Goal: Task Accomplishment & Management: Complete application form

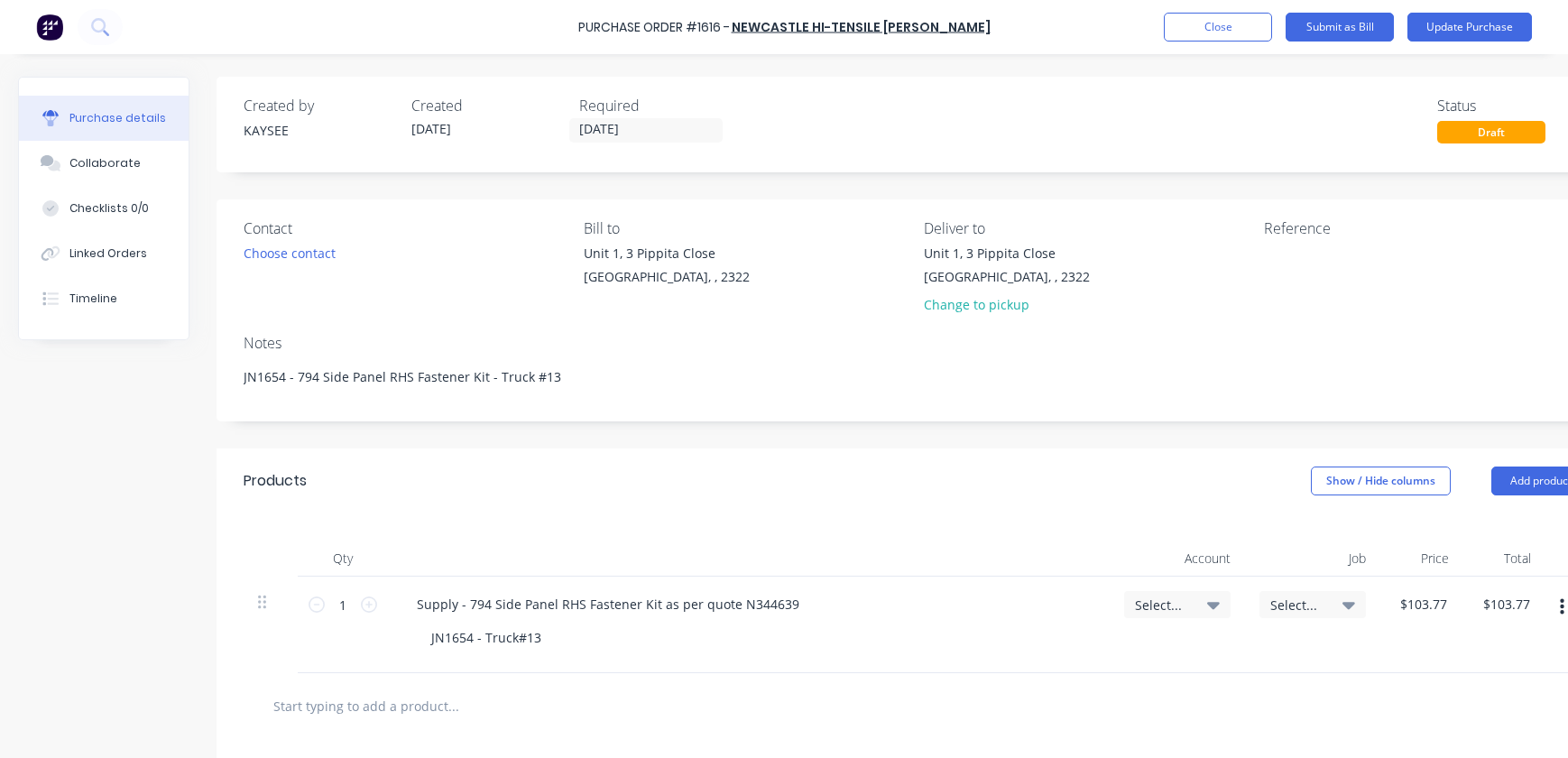
click at [561, 358] on textarea "JN1654 - 794 Side Panel RHS Fastener Kit - Truck #13" at bounding box center [917, 379] width 1348 height 40
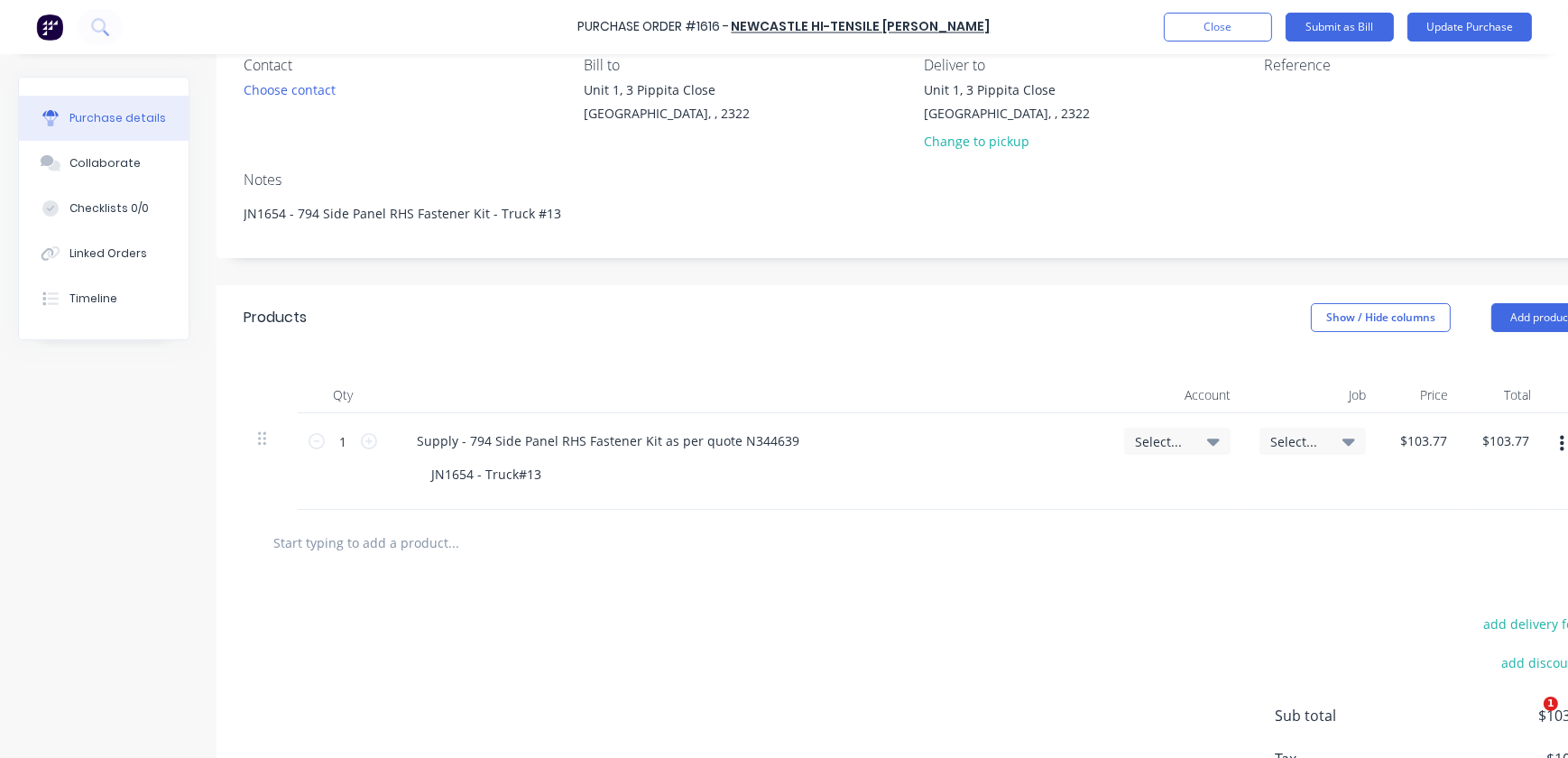
type textarea "x"
type textarea "JN1654 - 794 Side Panel RHS Fastener Kit - Truck #1"
type textarea "x"
type textarea "JN1654 - 794 Side Panel RHS Fastener Kit - Truck #12"
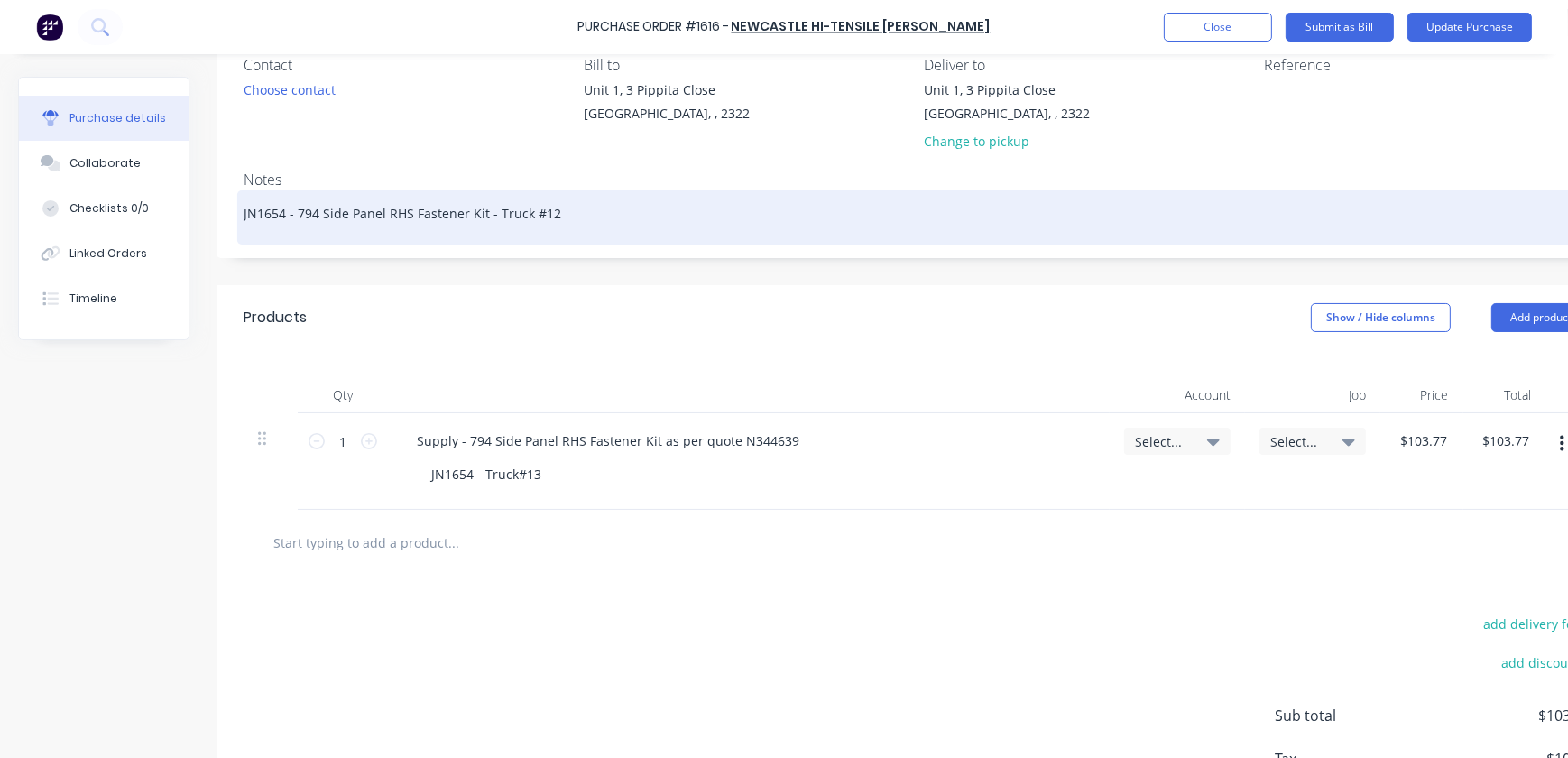
click at [572, 198] on textarea "JN1654 - 794 Side Panel RHS Fastener Kit - Truck #12" at bounding box center [917, 215] width 1348 height 40
type textarea "x"
click at [572, 206] on textarea "JN1654 - 794 Side Panel RHS Fastener Kit - Truck #12" at bounding box center [917, 215] width 1348 height 40
type textarea "JN1654 - 794 Side Panel RHS Fastener Kit - Truck #1"
type textarea "x"
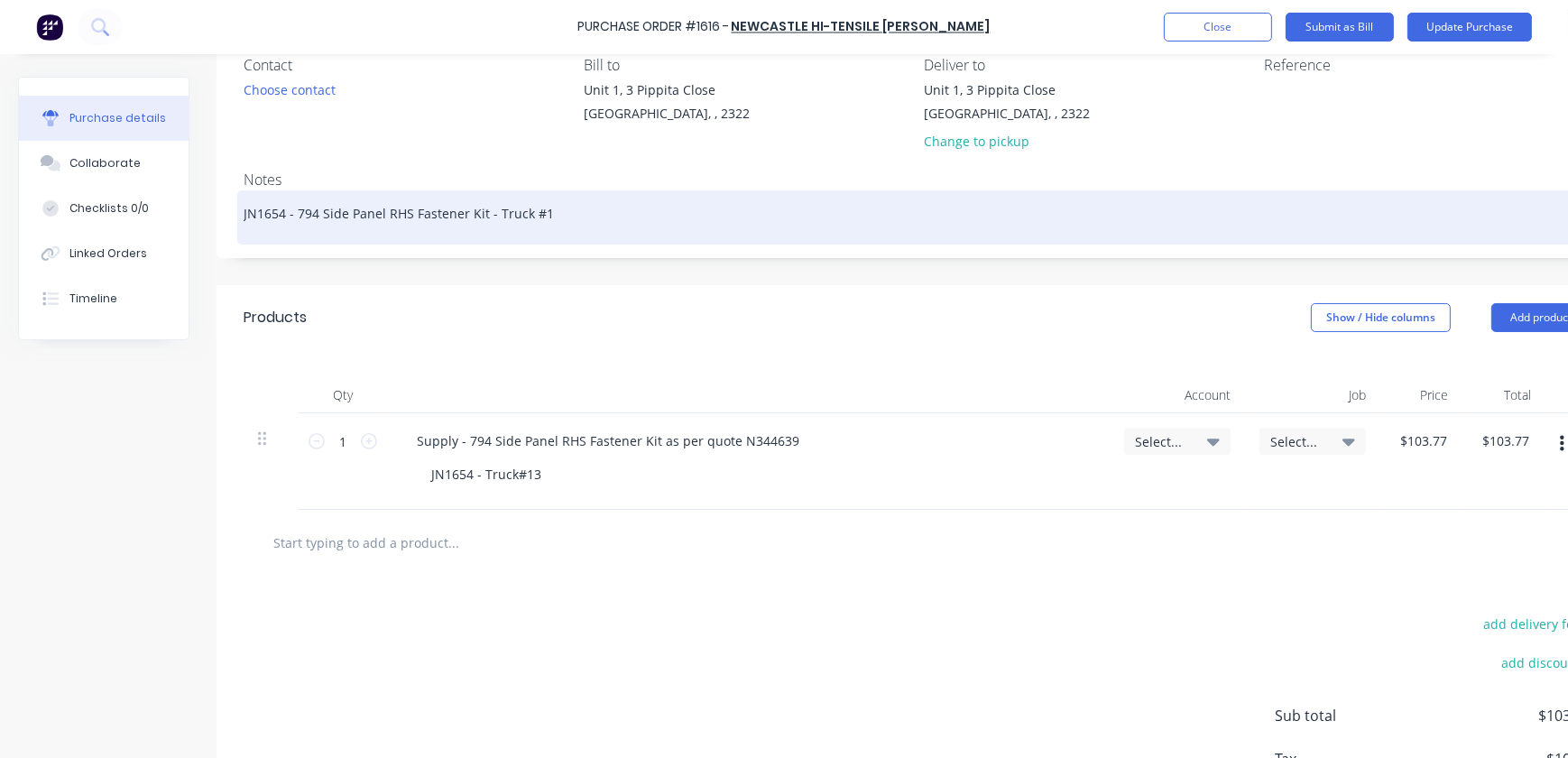
type textarea "JN1654 - 794 Side Panel RHS Fastener Kit - Truck #11"
type textarea "x"
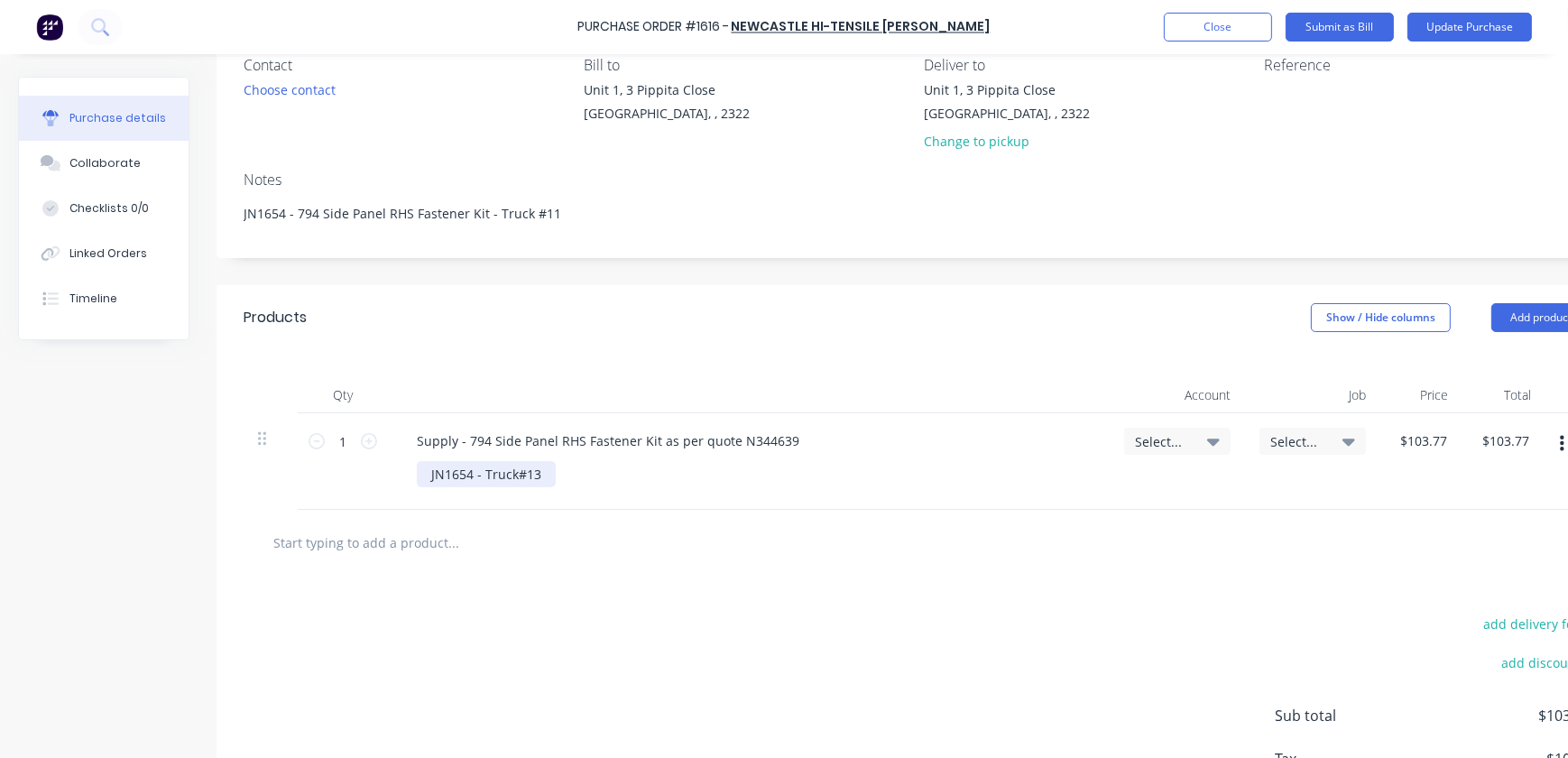
type textarea "JN1654 - 794 Side Panel RHS Fastener Kit - Truck #11"
type textarea "x"
click at [537, 478] on div "JN1654 - Truck#13" at bounding box center [487, 474] width 139 height 27
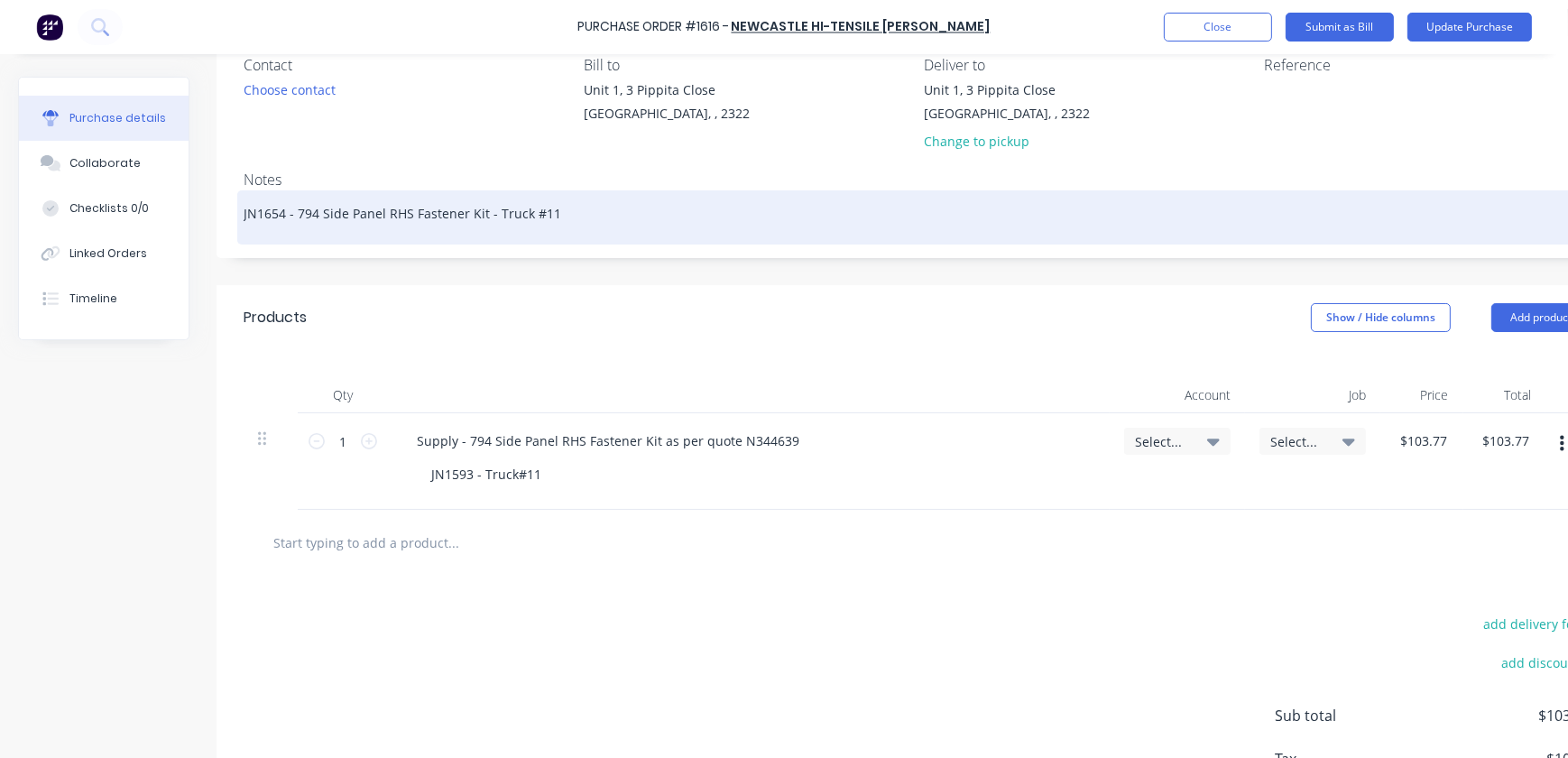
type textarea "x"
click at [284, 216] on textarea "JN1654 - 794 Side Panel RHS Fastener Kit - Truck #11" at bounding box center [917, 215] width 1348 height 40
type textarea "JN165 - 794 Side Panel RHS Fastener Kit - Truck #11"
type textarea "x"
type textarea "JN16 - 794 Side Panel RHS Fastener Kit - Truck #11"
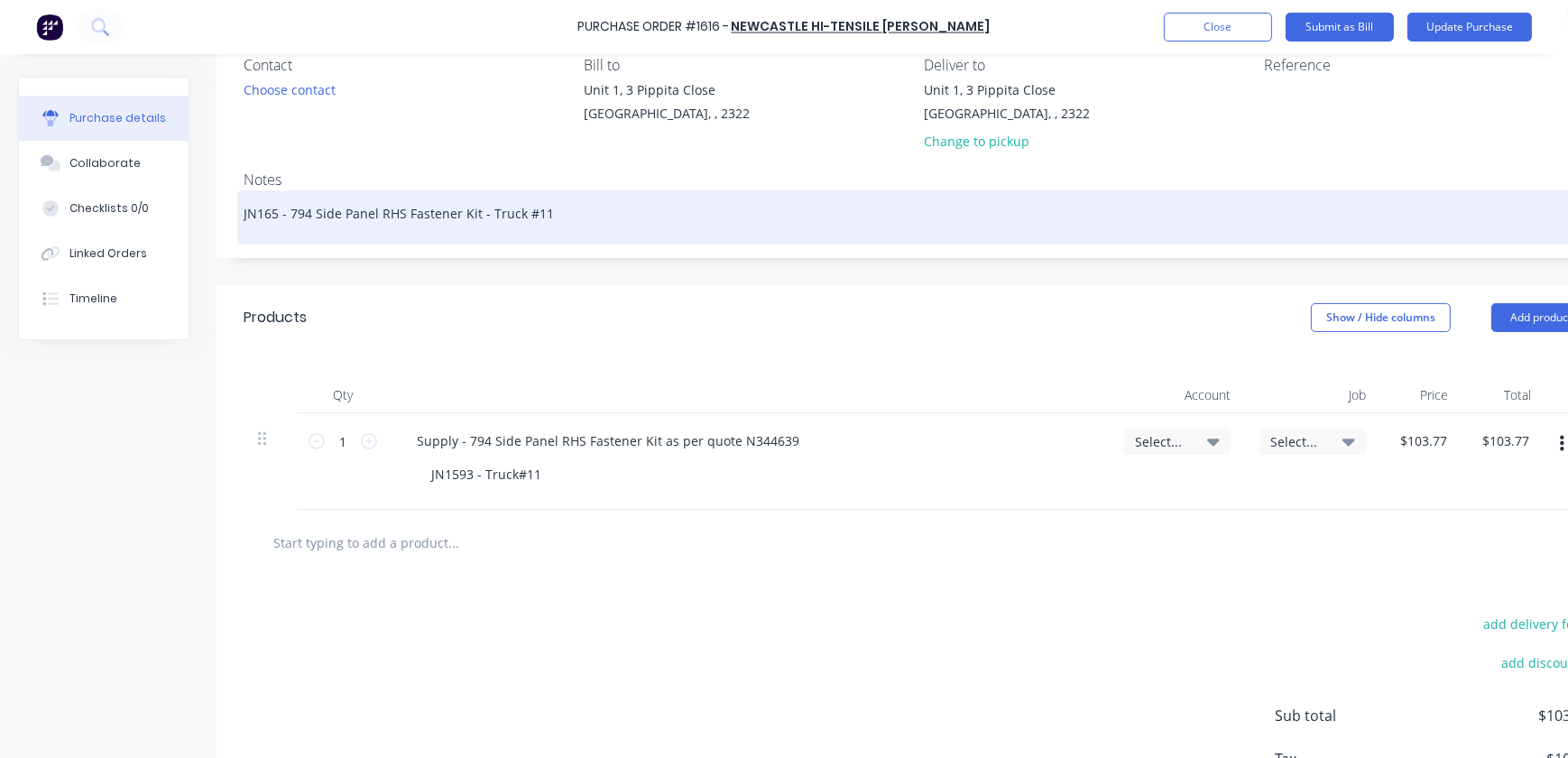
type textarea "x"
type textarea "JN1 - 794 Side Panel RHS Fastener Kit - Truck #11"
type textarea "x"
type textarea "JN - 794 Side Panel RHS Fastener Kit - Truck #11"
type textarea "x"
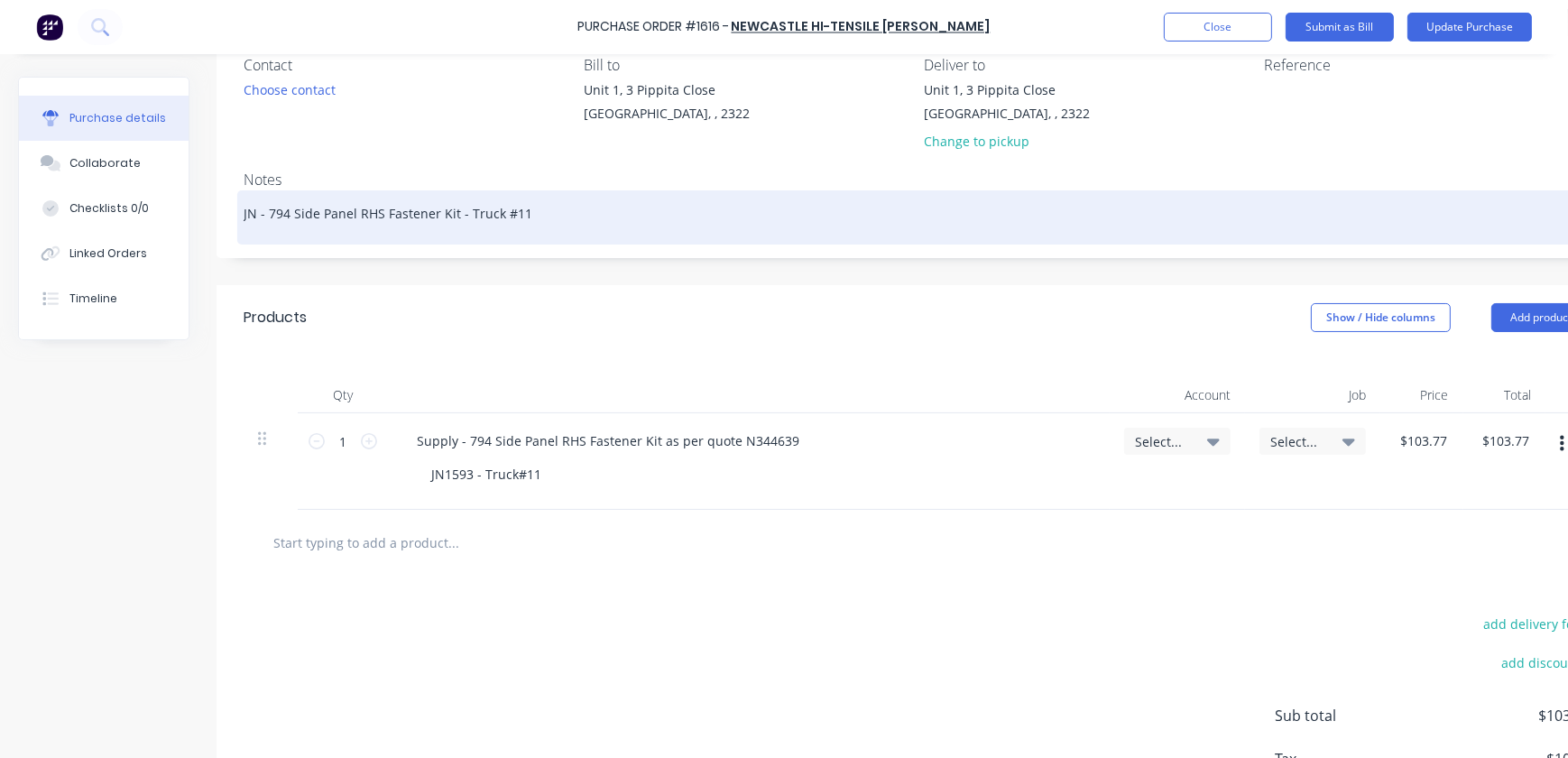
type textarea "JN - 794 Side Panel RHS Fastener Kit - Truck #11"
type textarea "x"
type textarea "JN 1 - 794 Side Panel RHS Fastener Kit - Truck #11"
type textarea "x"
type textarea "JN 15 - 794 Side Panel RHS Fastener Kit - Truck #11"
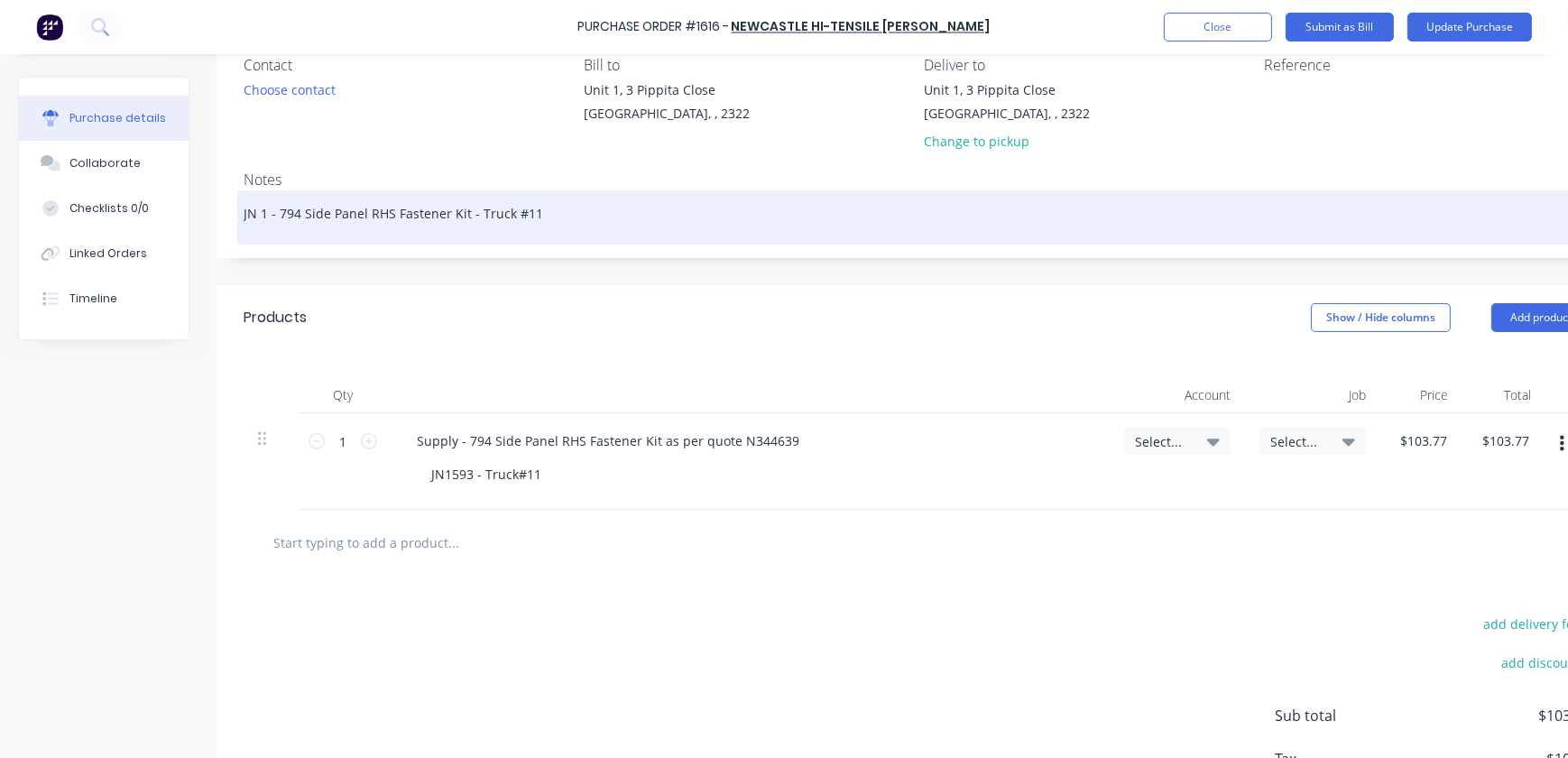
type textarea "x"
type textarea "JN 159 - 794 Side Panel RHS Fastener Kit - Truck #11"
type textarea "x"
type textarea "JN 1593 - 794 Side Panel RHS Fastener Kit - Truck #11"
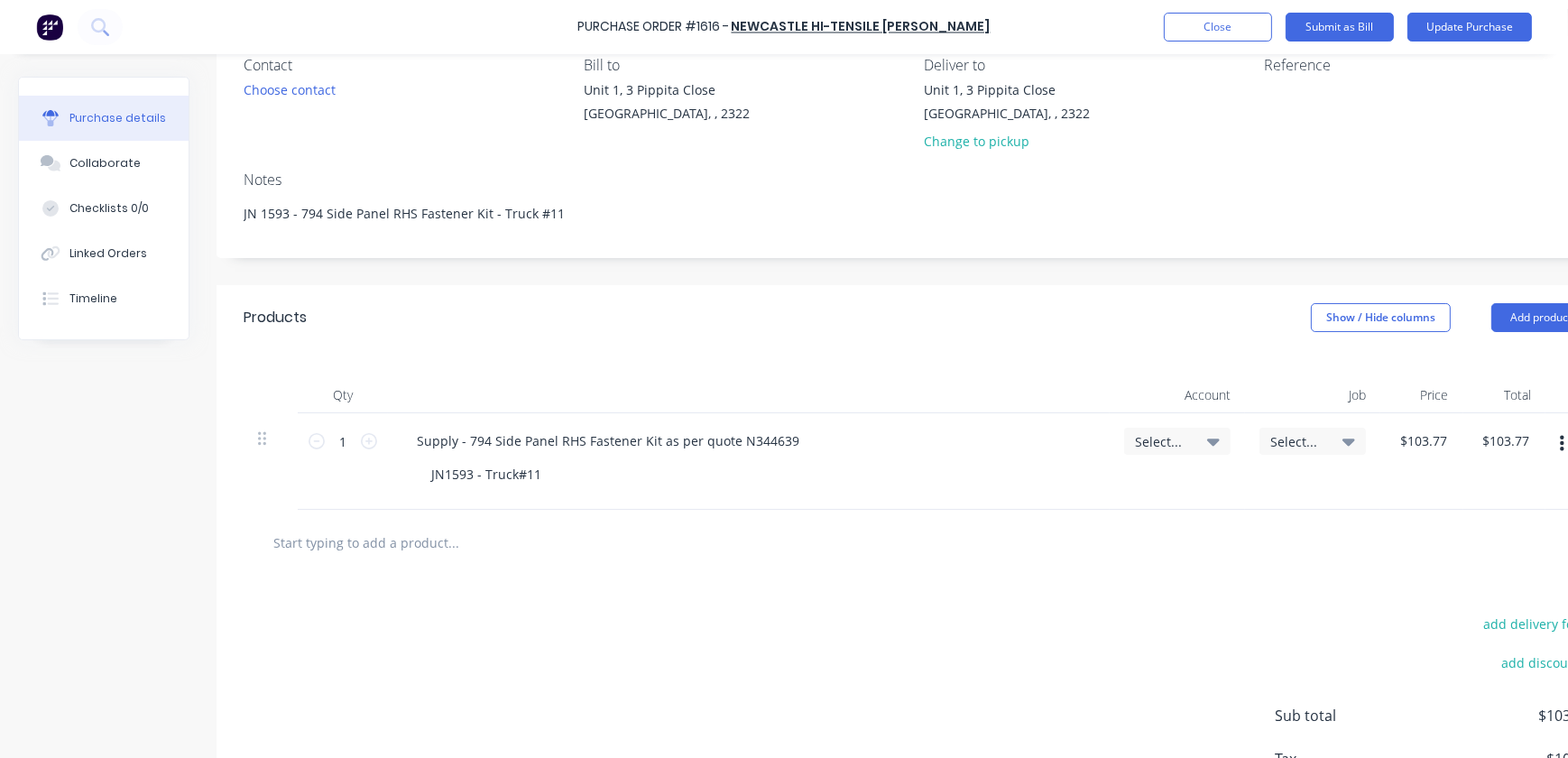
type textarea "x"
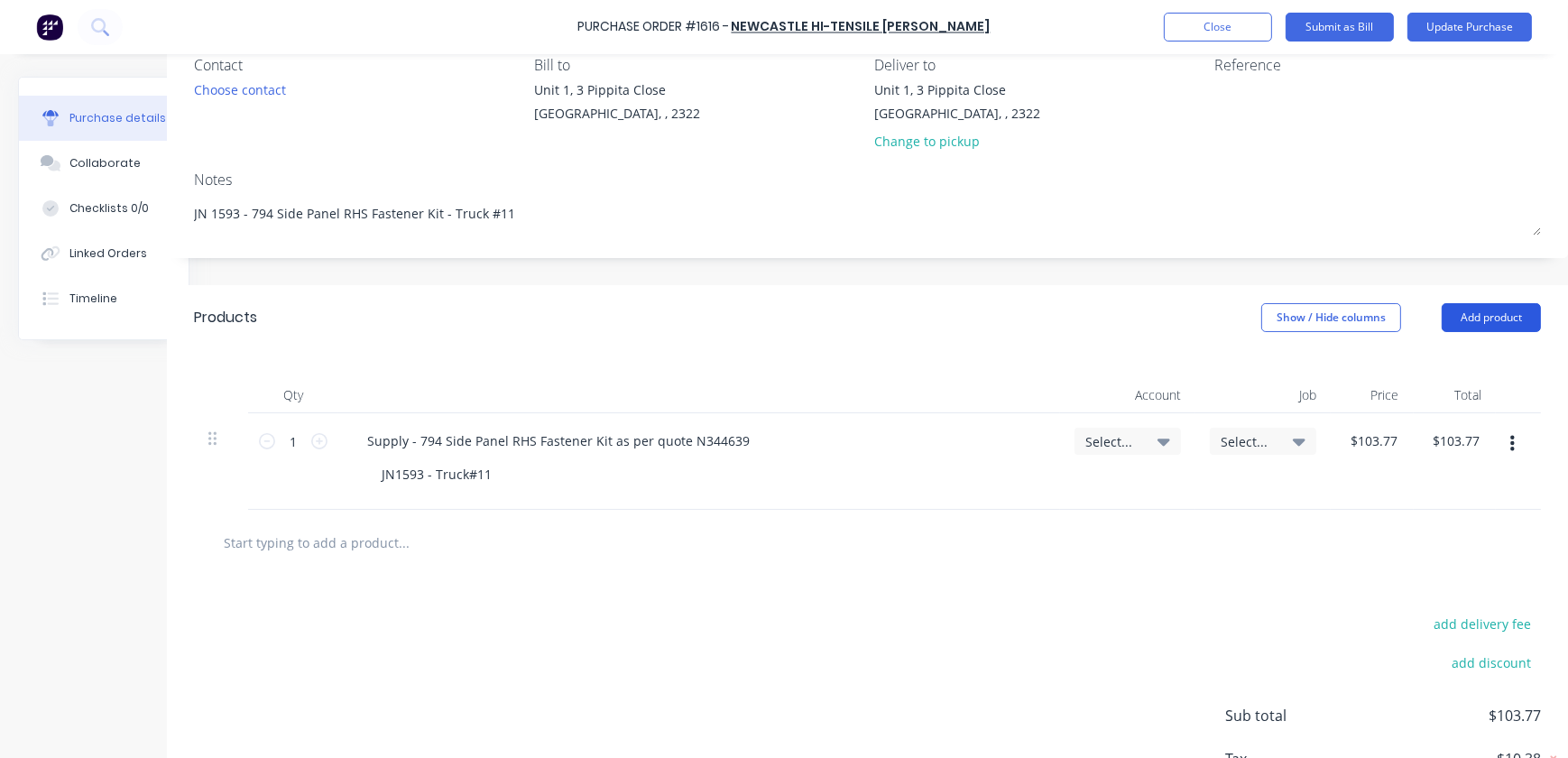
type textarea "JN 1593 - 794 Side Panel RHS Fastener Kit - Truck #11"
click at [1480, 317] on button "Add product" at bounding box center [1491, 317] width 100 height 29
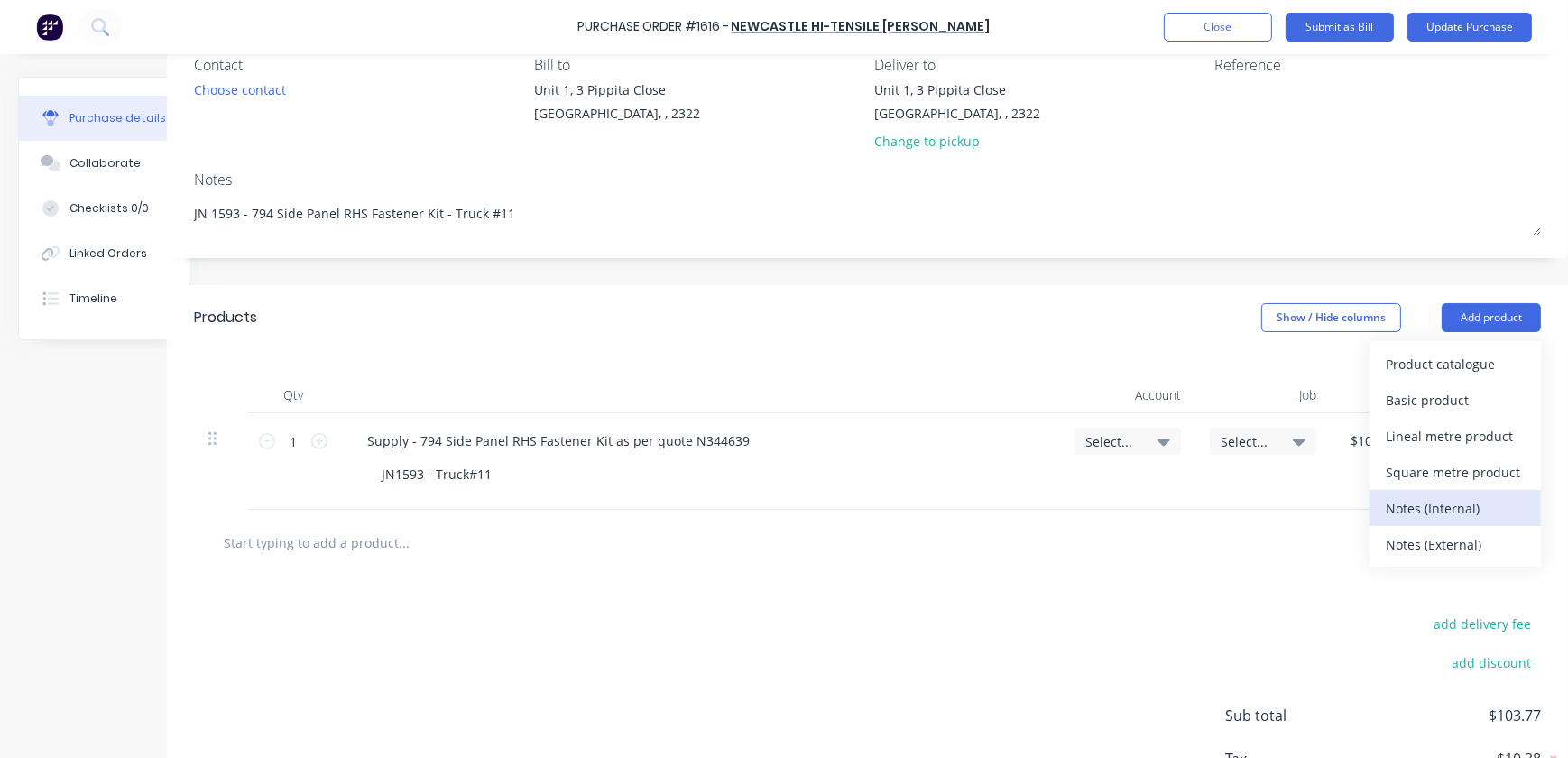
click at [1429, 509] on div "Notes (Internal)" at bounding box center [1455, 508] width 139 height 27
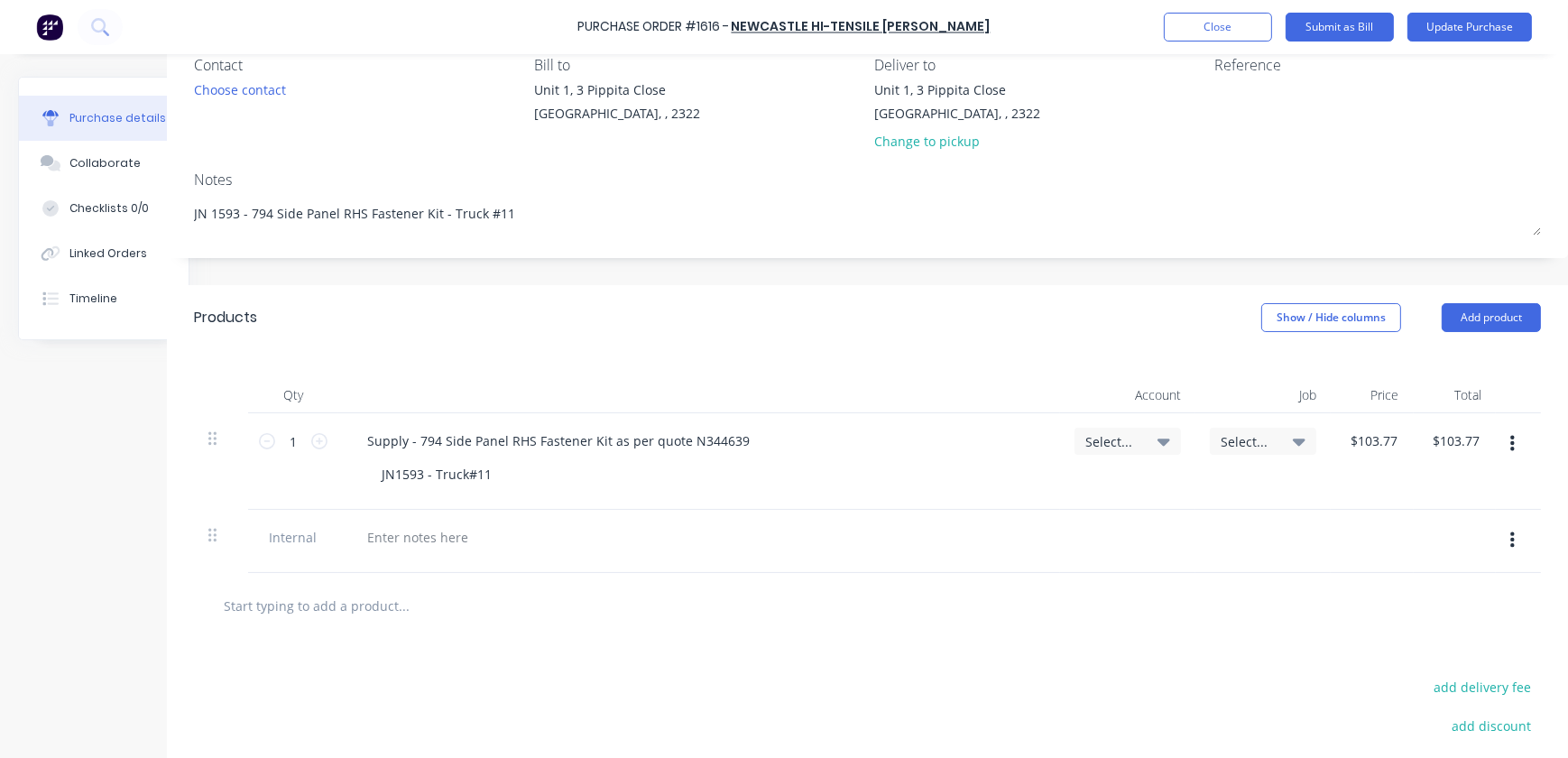
click at [536, 541] on div at bounding box center [700, 537] width 693 height 27
click at [303, 540] on span "Internal" at bounding box center [293, 537] width 61 height 19
type textarea "x"
click at [376, 544] on div at bounding box center [418, 537] width 130 height 27
click at [713, 563] on div "Replacement of bolts as the last kit was not Zinc Plates - As discussed in prod…" at bounding box center [699, 540] width 722 height 63
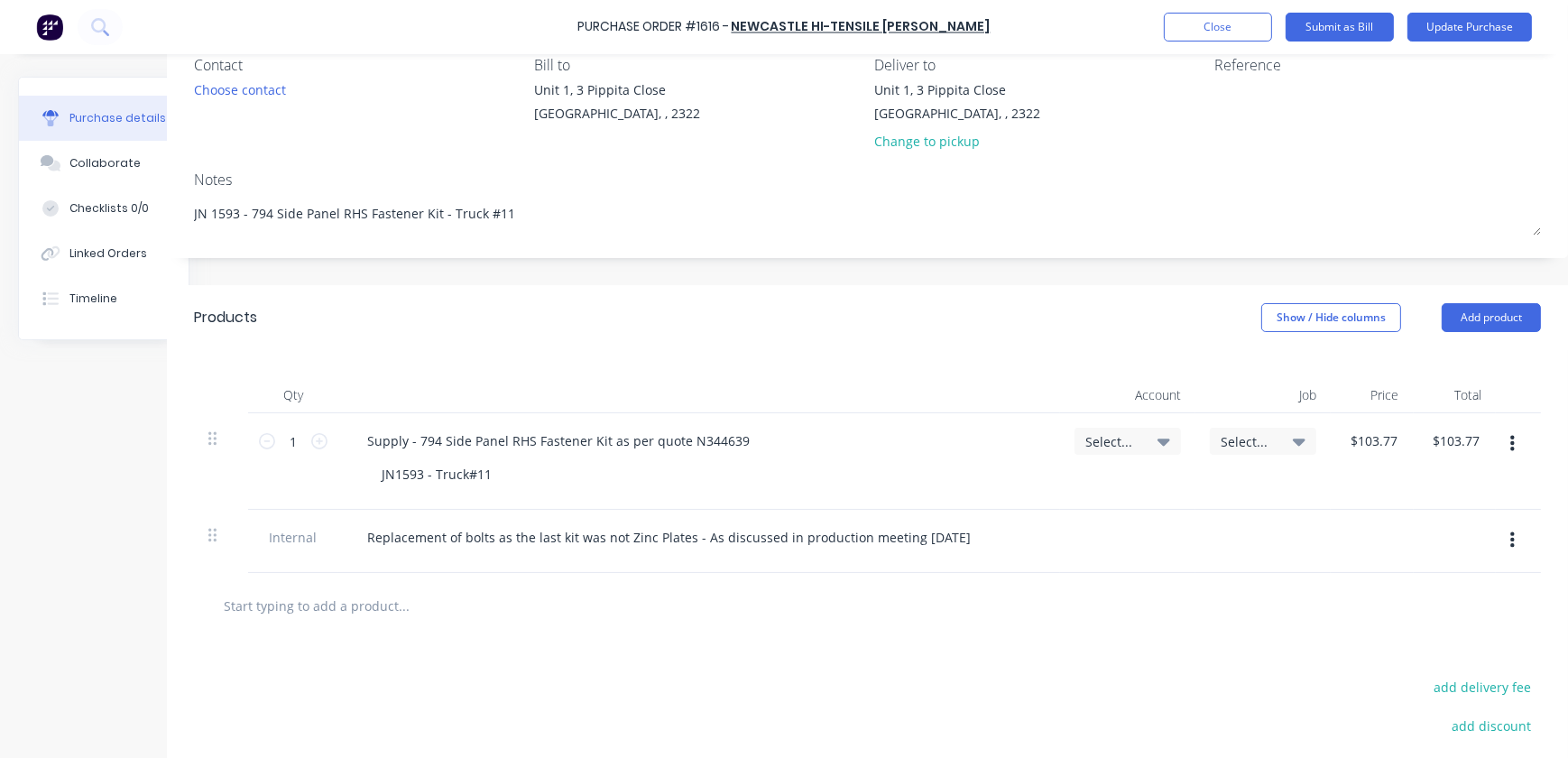
click at [694, 613] on div at bounding box center [479, 604] width 542 height 36
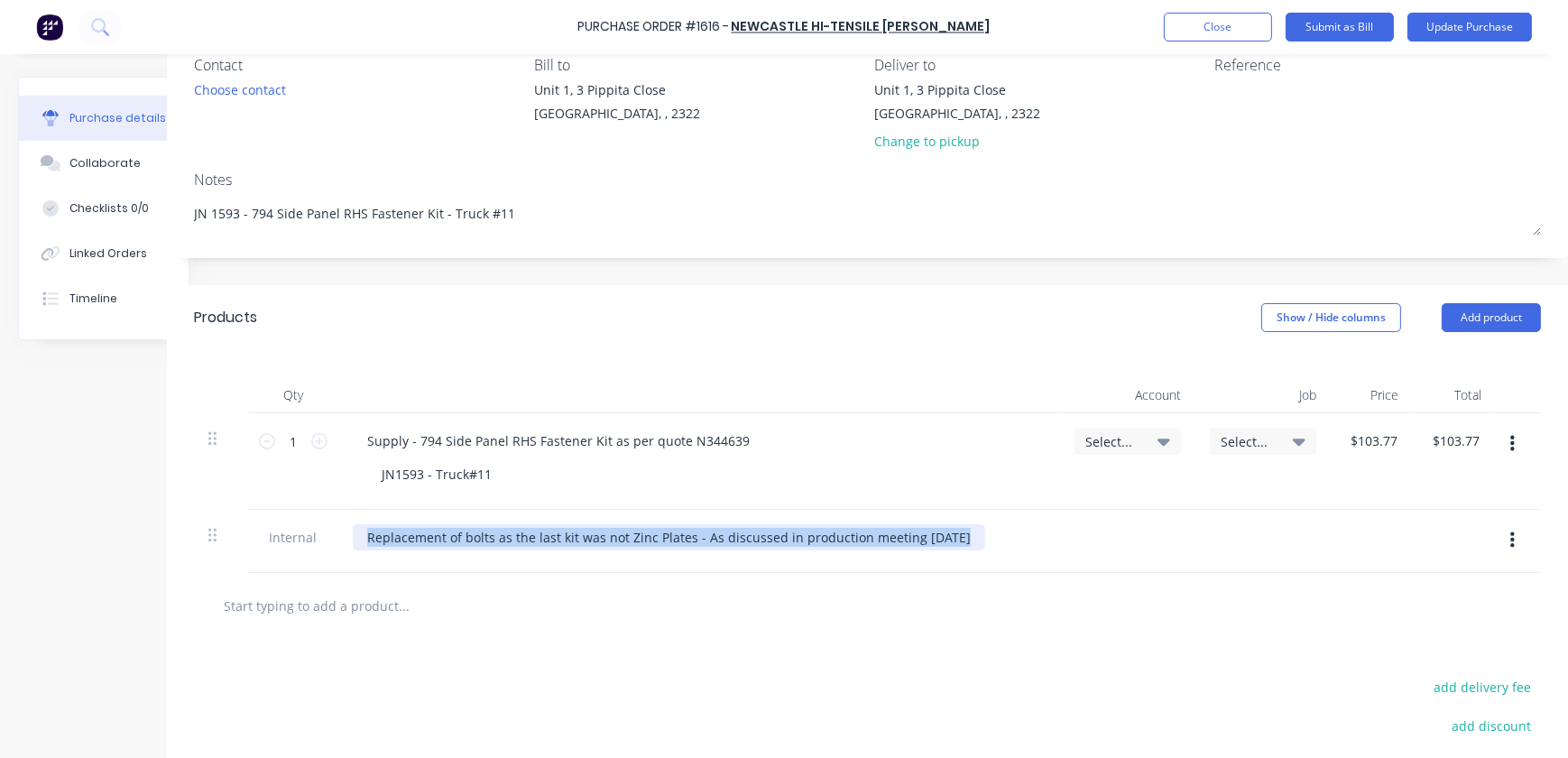
drag, startPoint x: 980, startPoint y: 528, endPoint x: 971, endPoint y: 531, distance: 9.5
click at [971, 531] on div "Replacement of bolts as the last kit was not Zinc Plates - As discussed in prod…" at bounding box center [700, 537] width 693 height 27
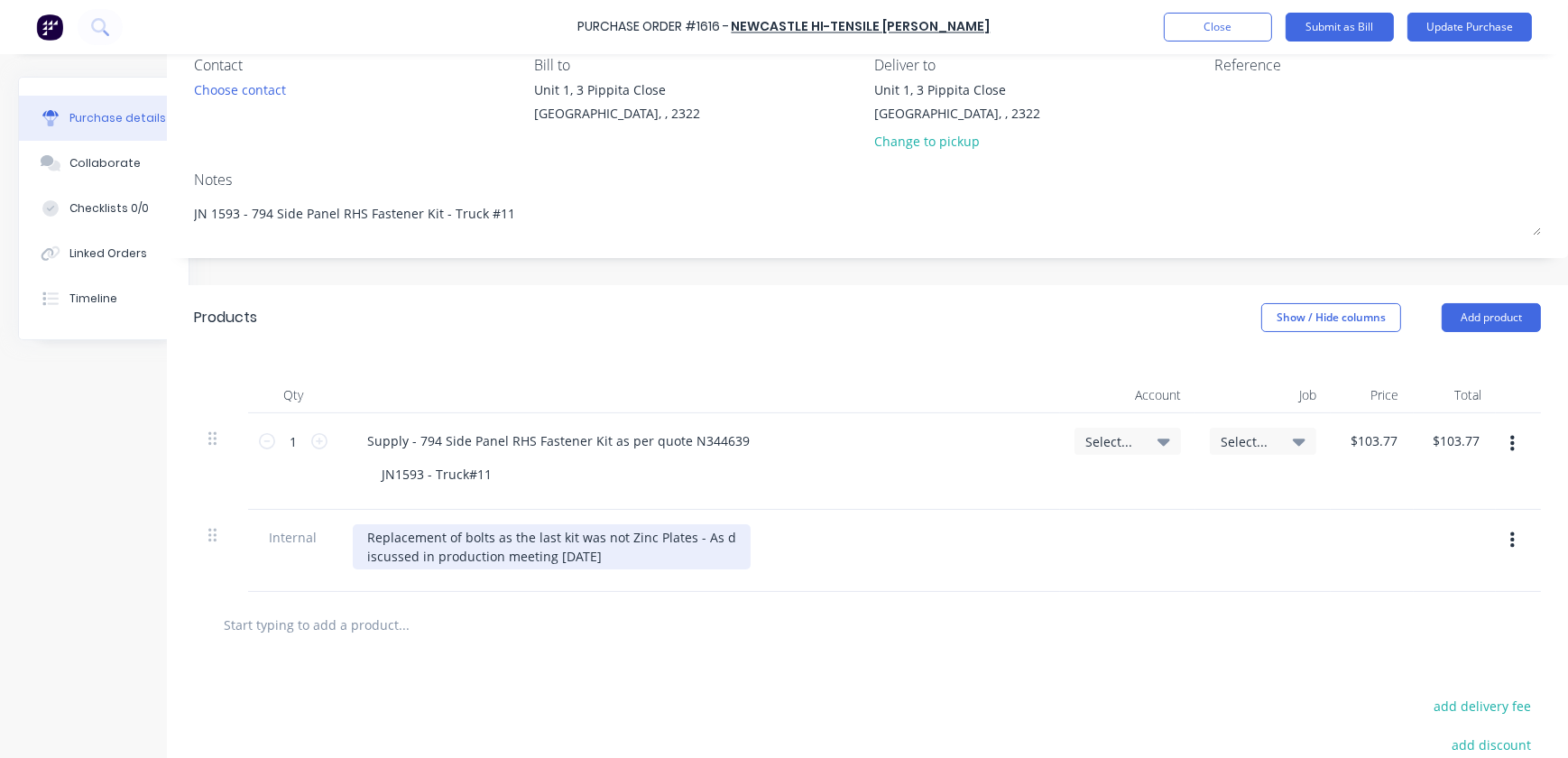
click at [670, 533] on div "Replacement of bolts as the last kit was not Zinc Plates - As d iscussed in pro…" at bounding box center [552, 546] width 398 height 45
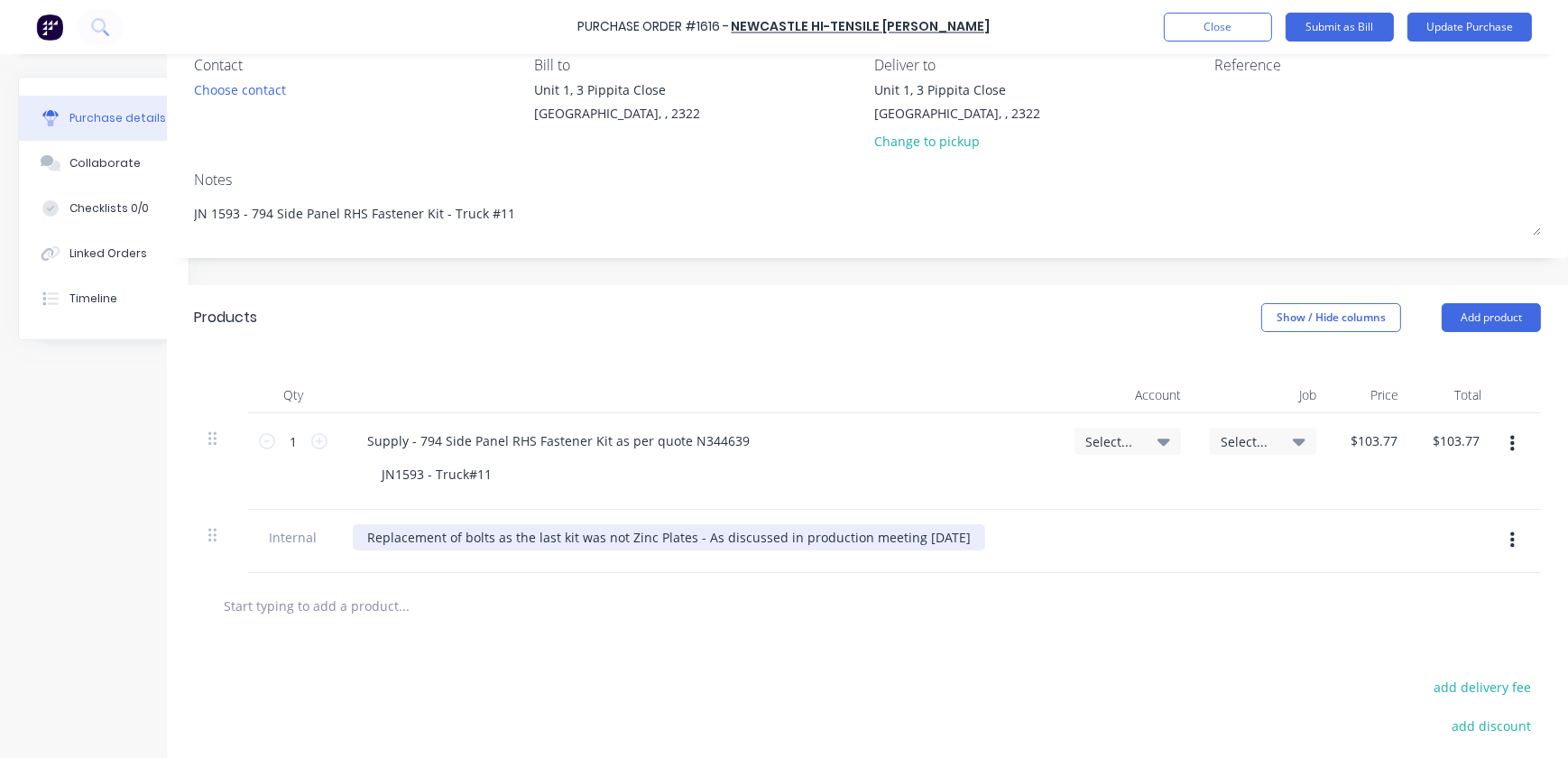
click at [678, 533] on div "Replacement of bolts as the last kit was not Zinc Plates - As discussed in prod…" at bounding box center [669, 537] width 632 height 27
click at [1027, 506] on div "Supply - 794 Side Panel RHS Fastener Kit as per quote N344639 JN1593 - Truck#11" at bounding box center [699, 462] width 722 height 97
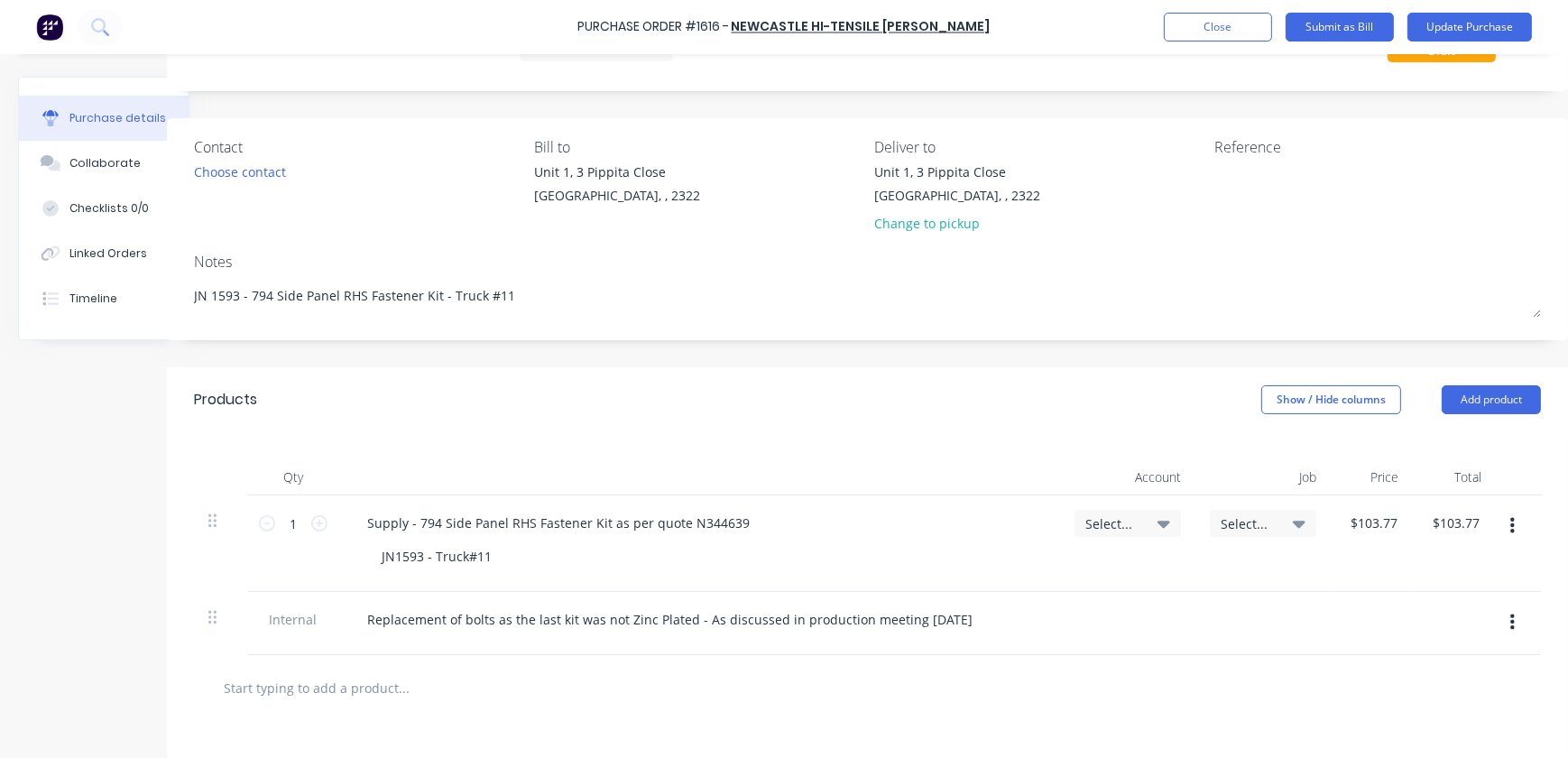
click at [1112, 528] on span "Select..." at bounding box center [1112, 523] width 54 height 19
type textarea "x"
click at [1105, 581] on input at bounding box center [1069, 577] width 185 height 36
type input "1593"
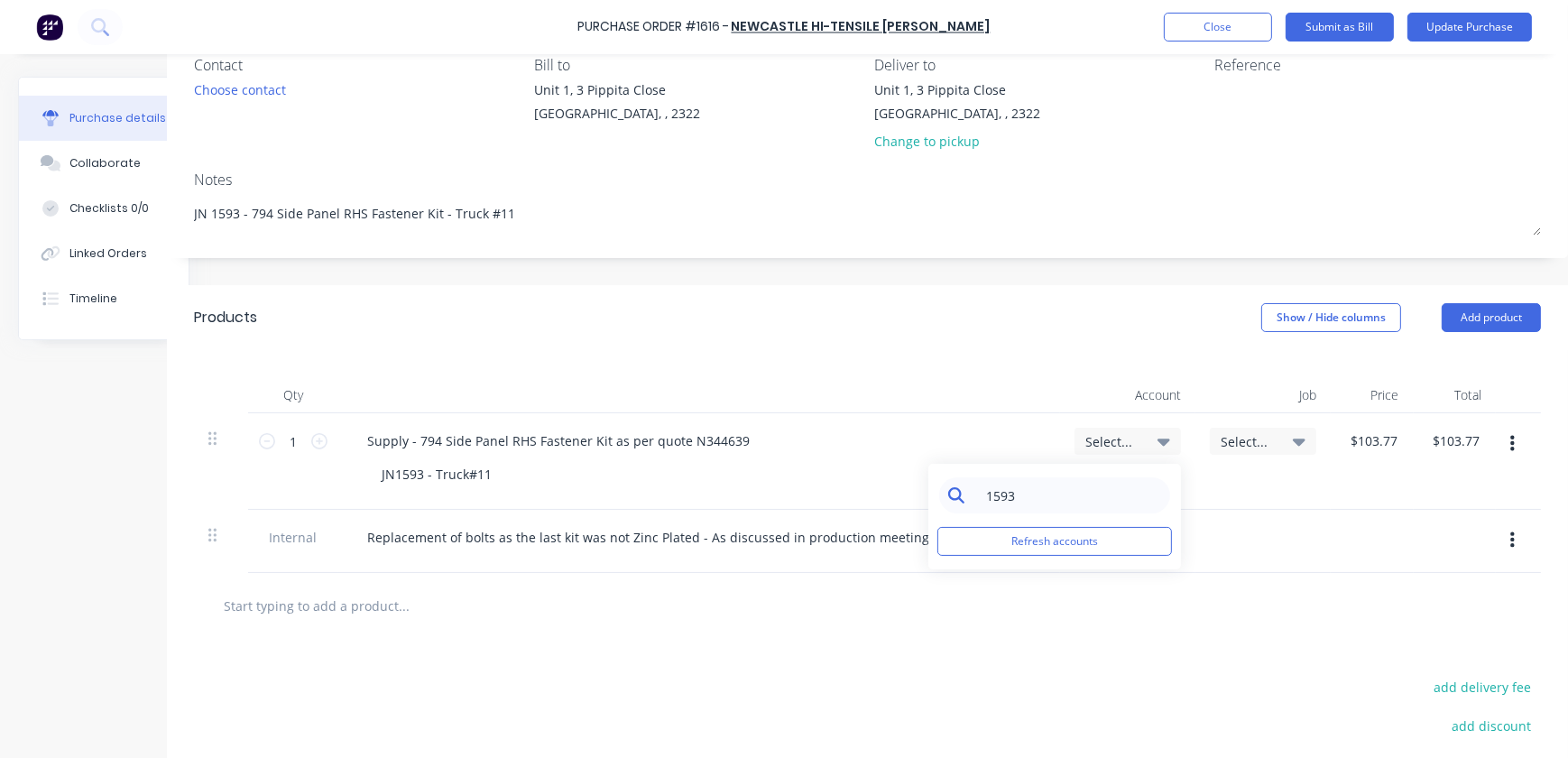
type textarea "x"
drag, startPoint x: 1056, startPoint y: 500, endPoint x: 893, endPoint y: 502, distance: 163.0
click at [976, 500] on input "1593" at bounding box center [1069, 495] width 185 height 36
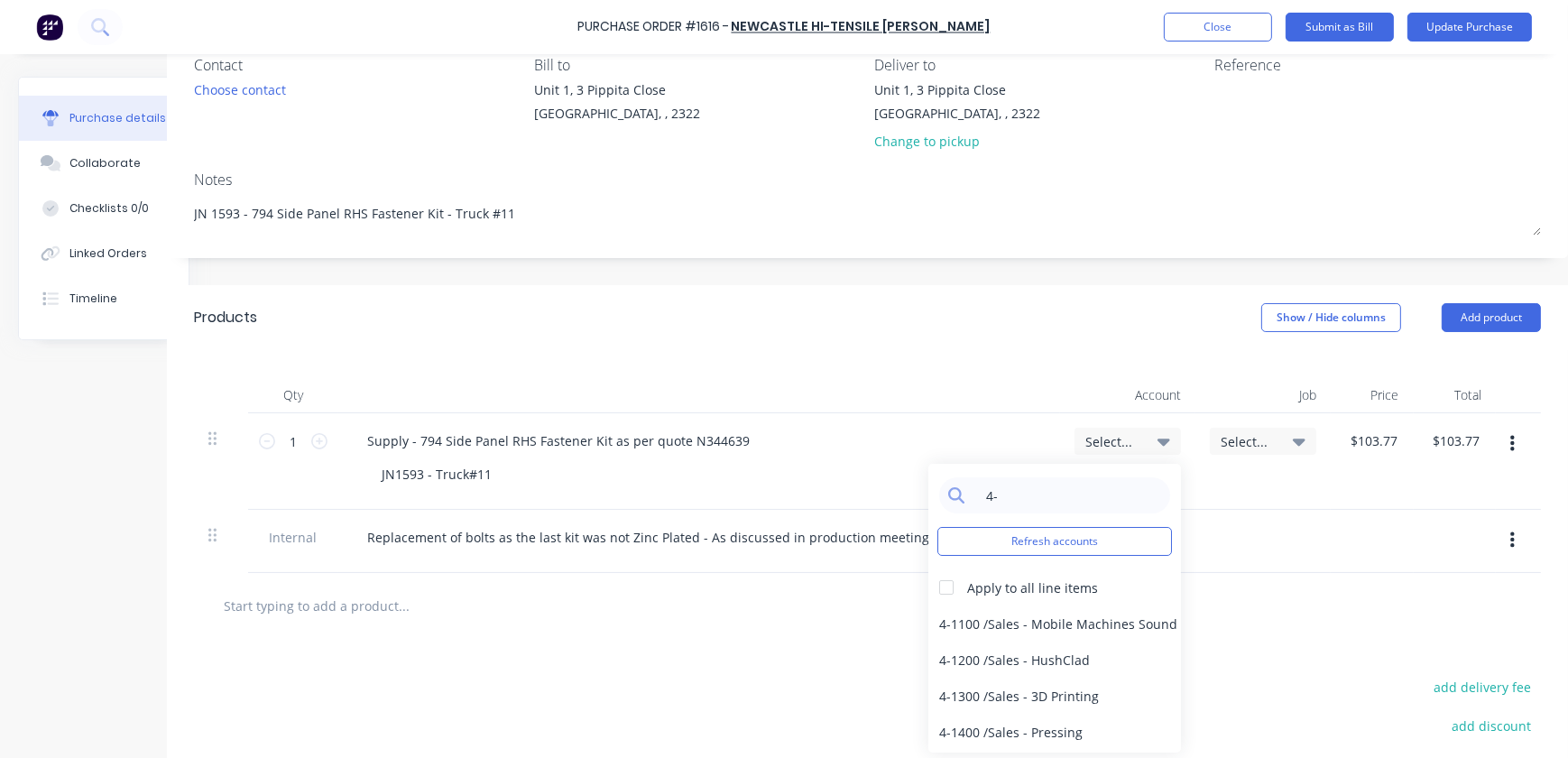
type input "4"
type input "wip"
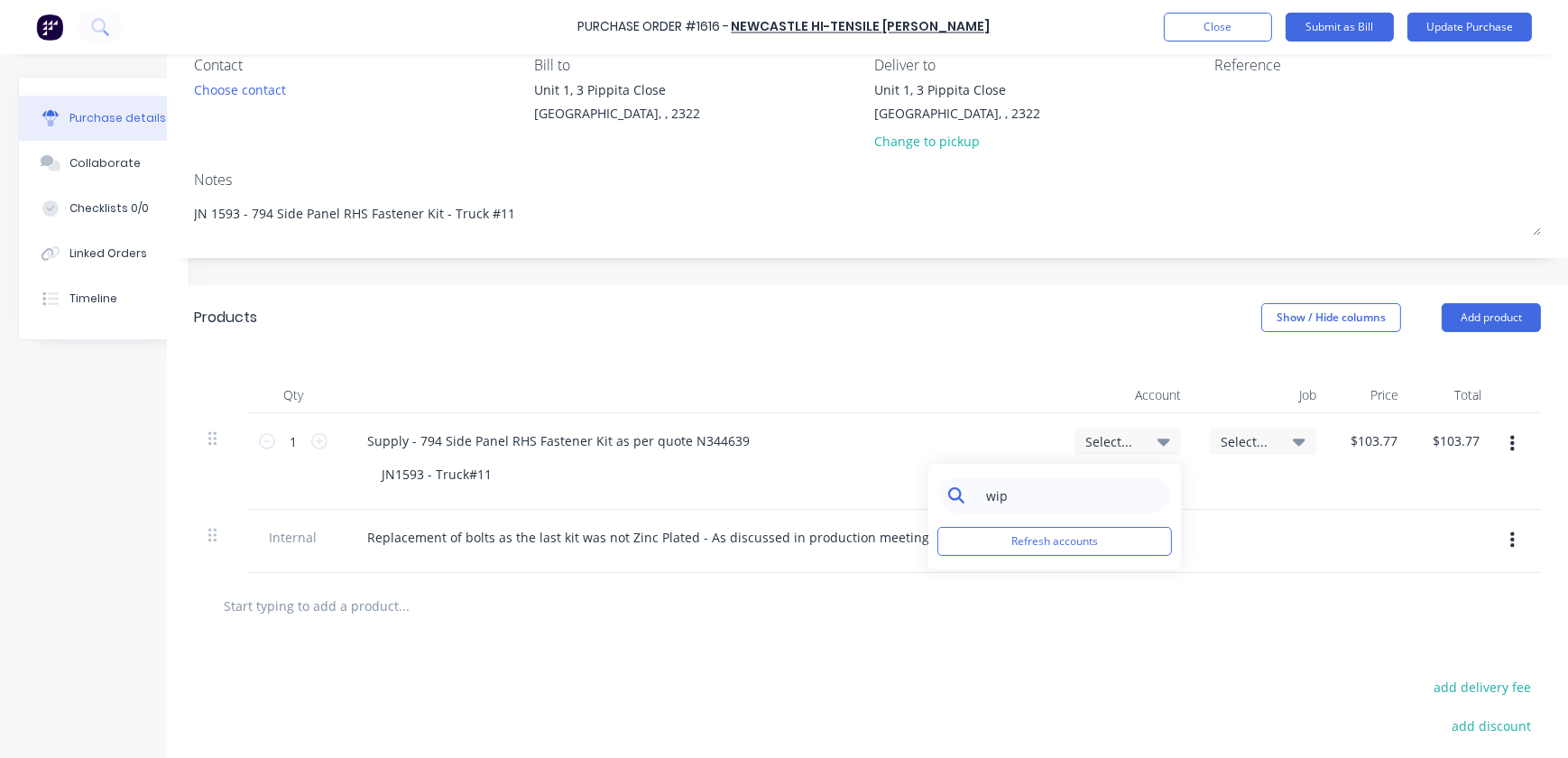
type textarea "x"
drag, startPoint x: 1001, startPoint y: 496, endPoint x: 850, endPoint y: 495, distance: 151.0
click at [848, 495] on div "1 1 Supply - 794 Side Panel RHS Fastener Kit as per quote N344639 JN1593 - Truc…" at bounding box center [867, 462] width 1348 height 97
type input "w"
type textarea "x"
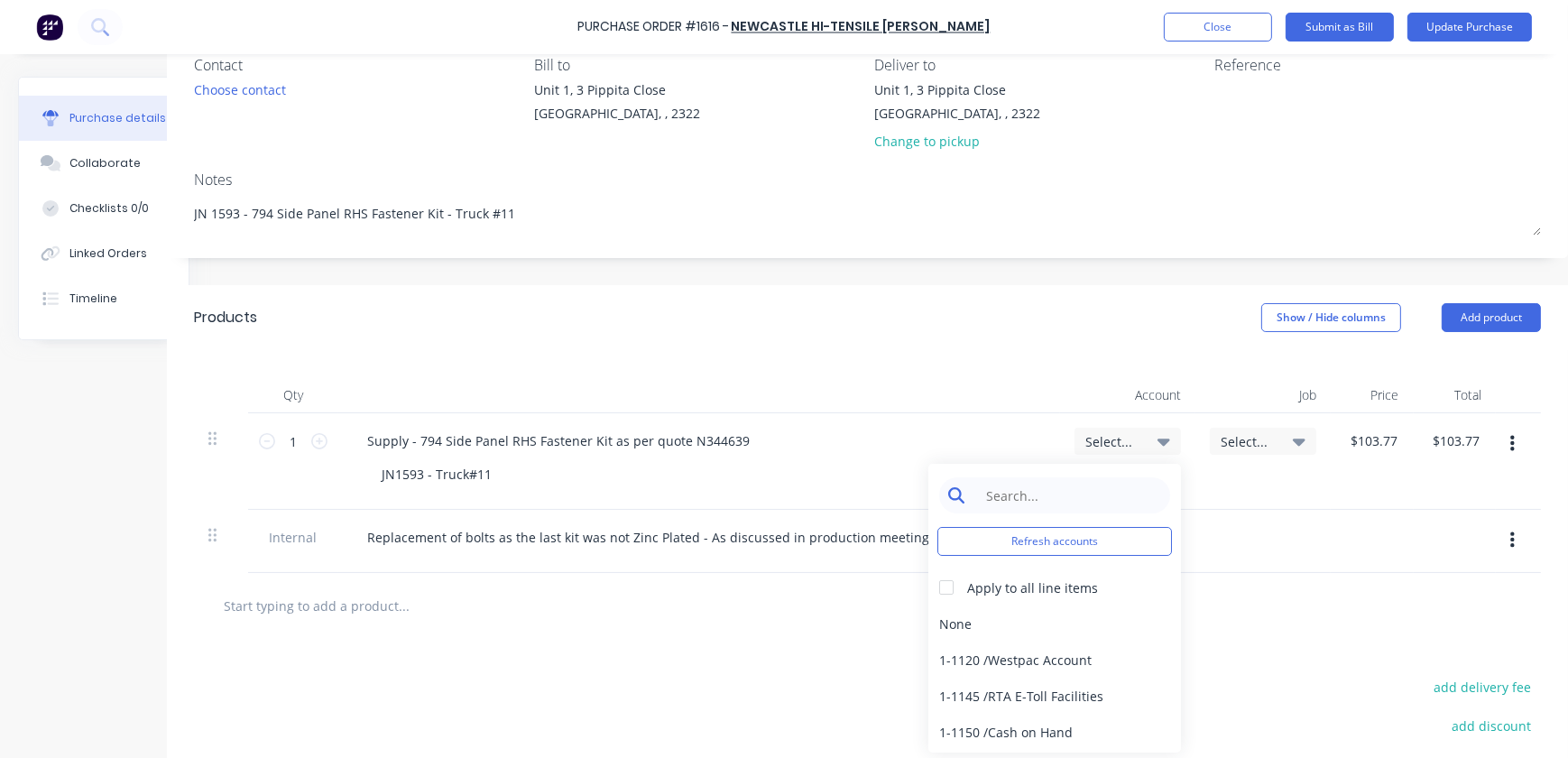
click at [1079, 510] on input at bounding box center [1069, 495] width 185 height 36
type input "wor"
click at [1088, 627] on div "1-1400 / Work in Progress - Materials" at bounding box center [1055, 623] width 252 height 36
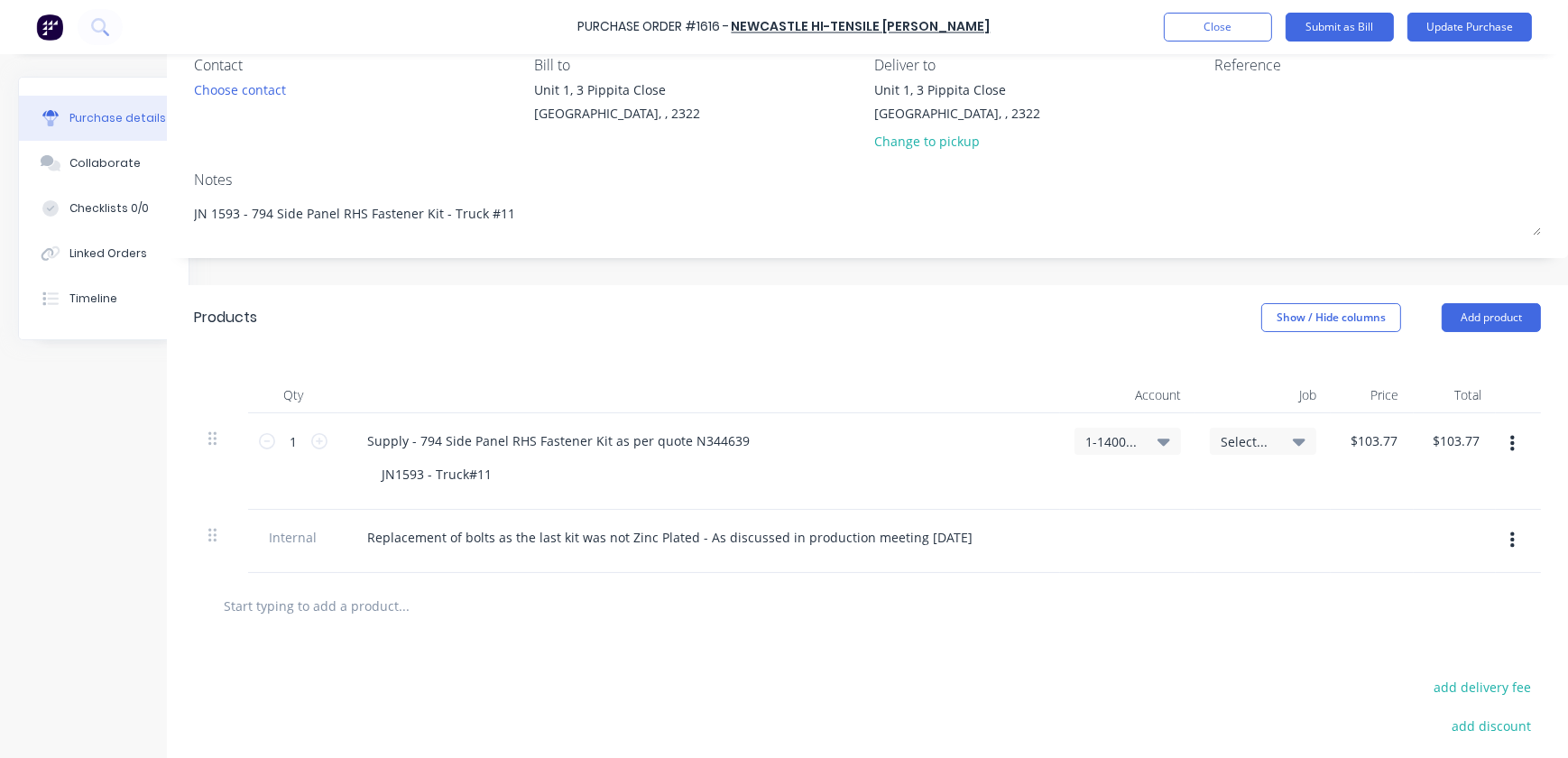
click at [1234, 448] on span "Select..." at bounding box center [1248, 441] width 54 height 19
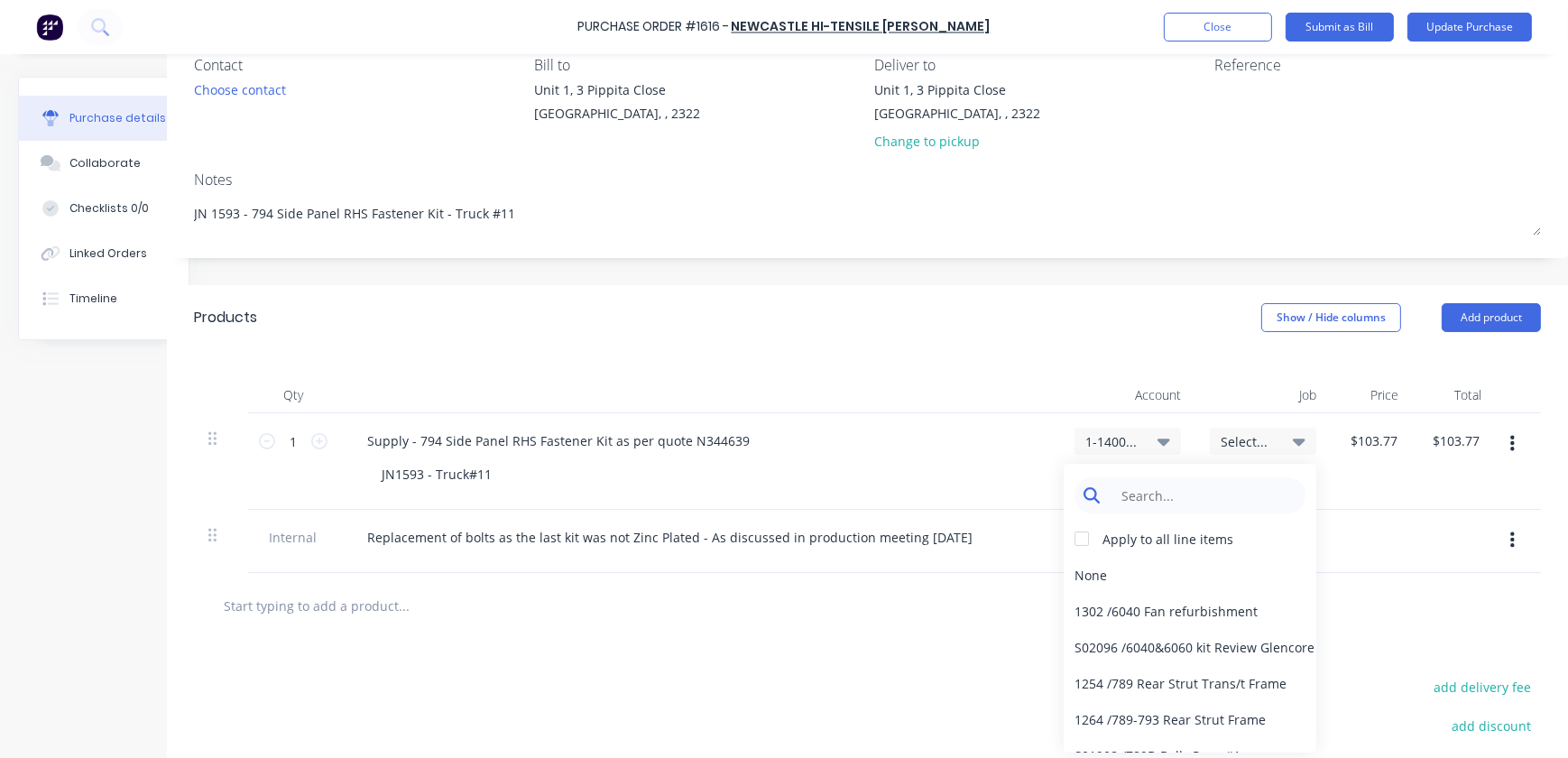
click at [1234, 491] on input at bounding box center [1204, 495] width 185 height 36
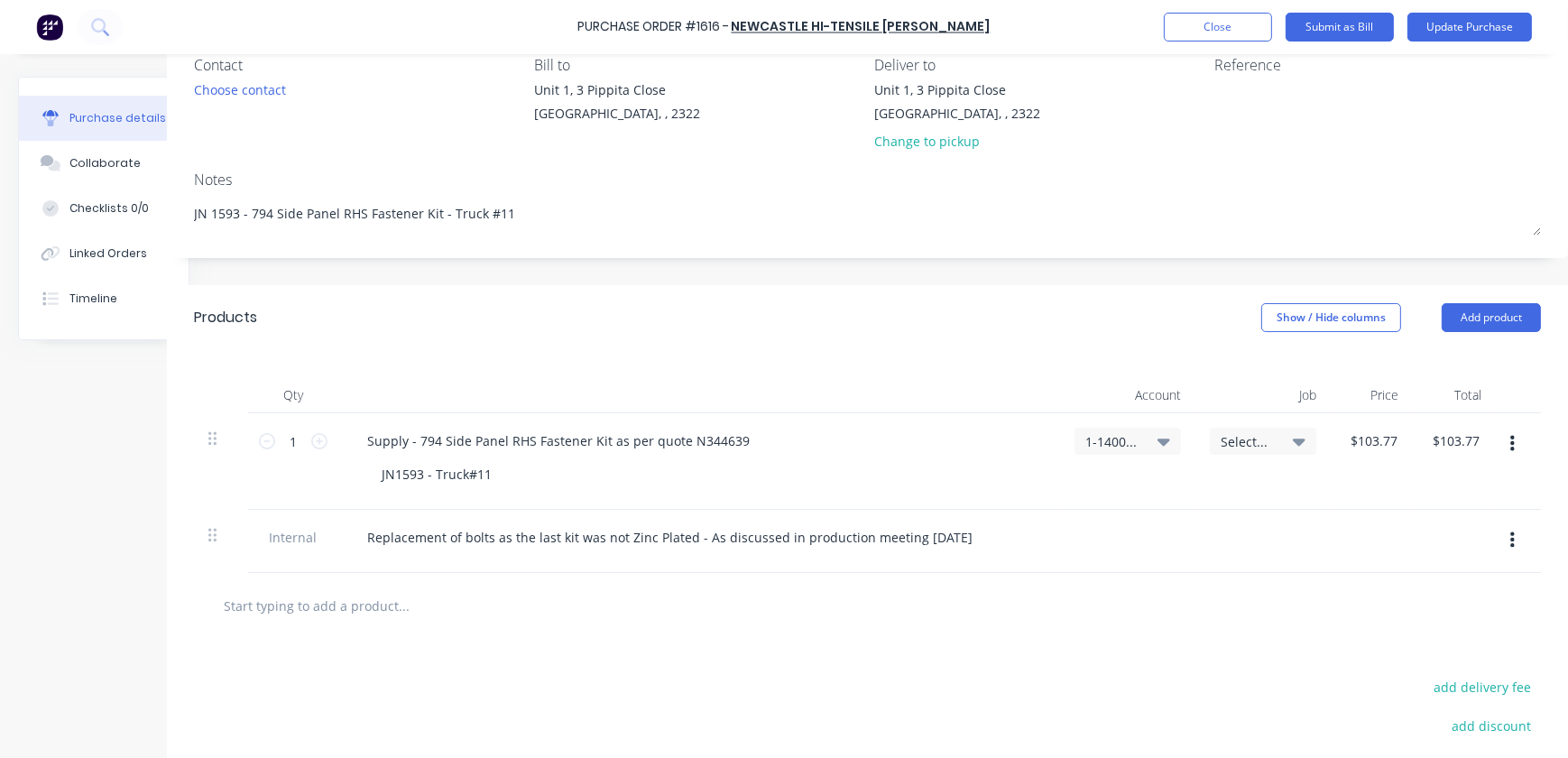
click at [1145, 446] on div "1-1400 / Work in Progress - Materials" at bounding box center [1128, 441] width 85 height 16
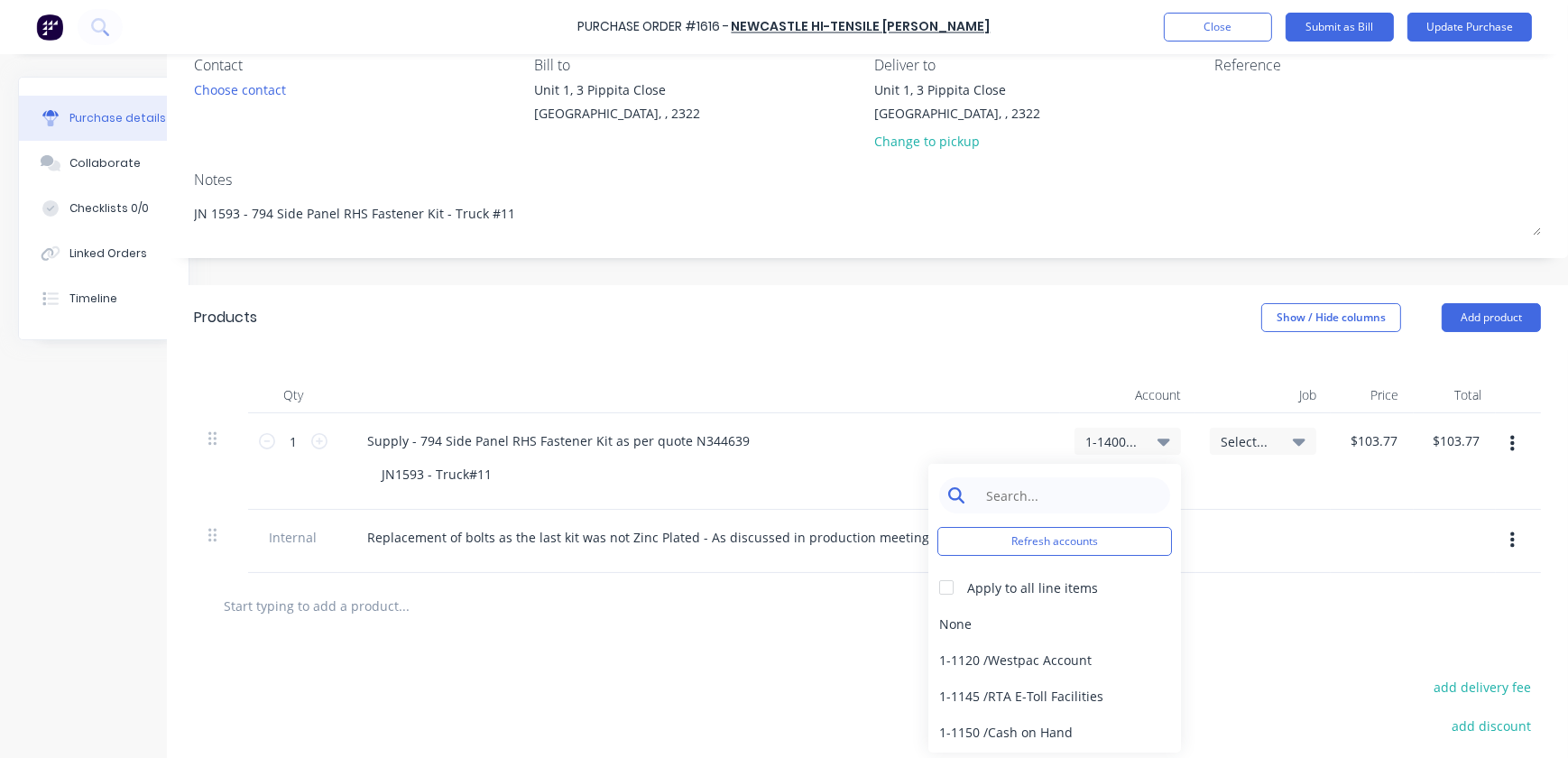
type textarea "x"
click at [1119, 493] on input at bounding box center [1069, 495] width 185 height 36
type input "4"
type input "rework"
click at [1059, 615] on div "6-7001 / Materials - Rework" at bounding box center [1055, 623] width 252 height 36
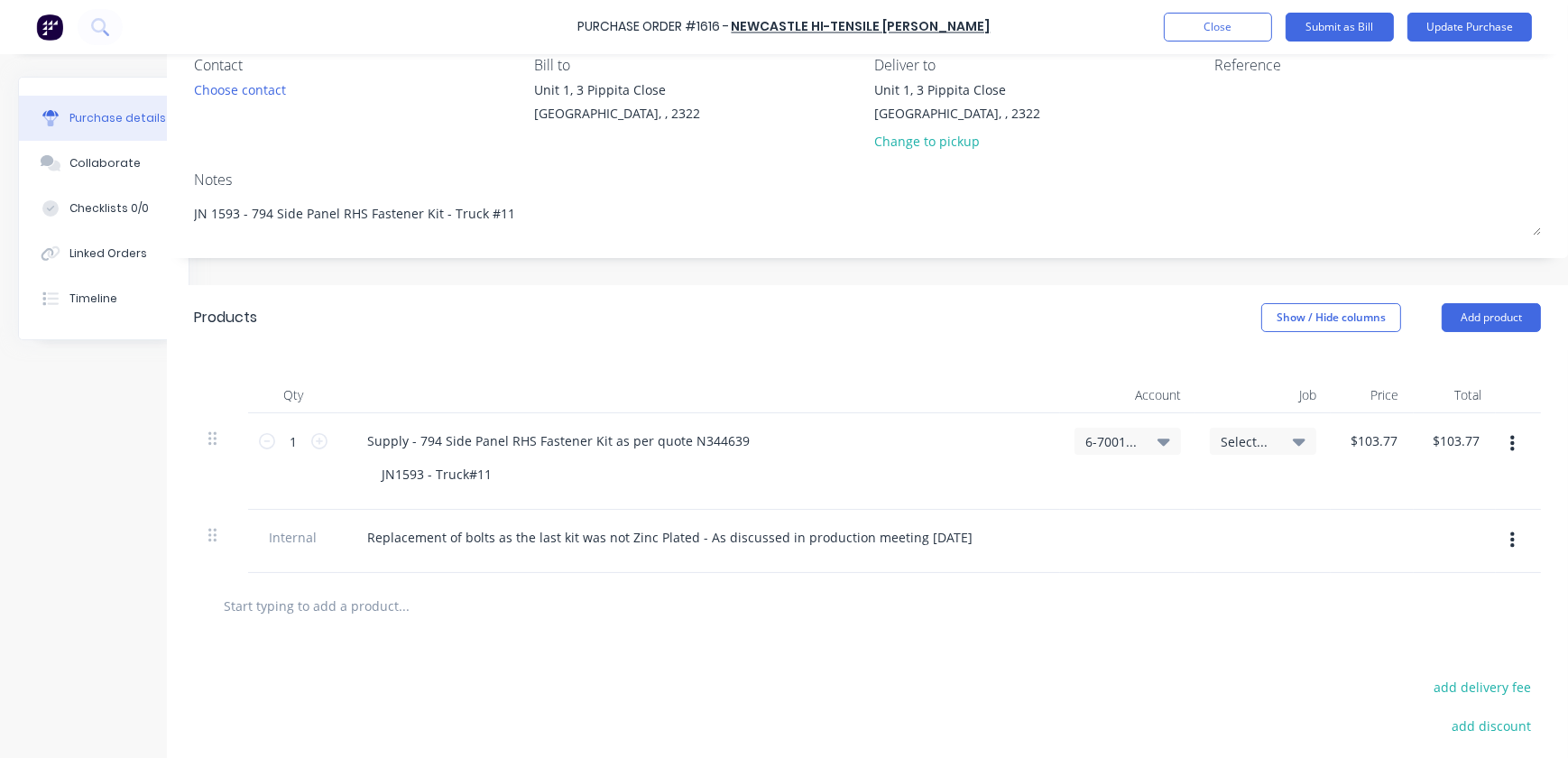
drag, startPoint x: 1339, startPoint y: 428, endPoint x: 1263, endPoint y: 431, distance: 76.1
click at [1346, 428] on div "$103.77 $103.77" at bounding box center [1373, 441] width 56 height 27
click at [1263, 431] on div "Select..." at bounding box center [1263, 442] width 106 height 27
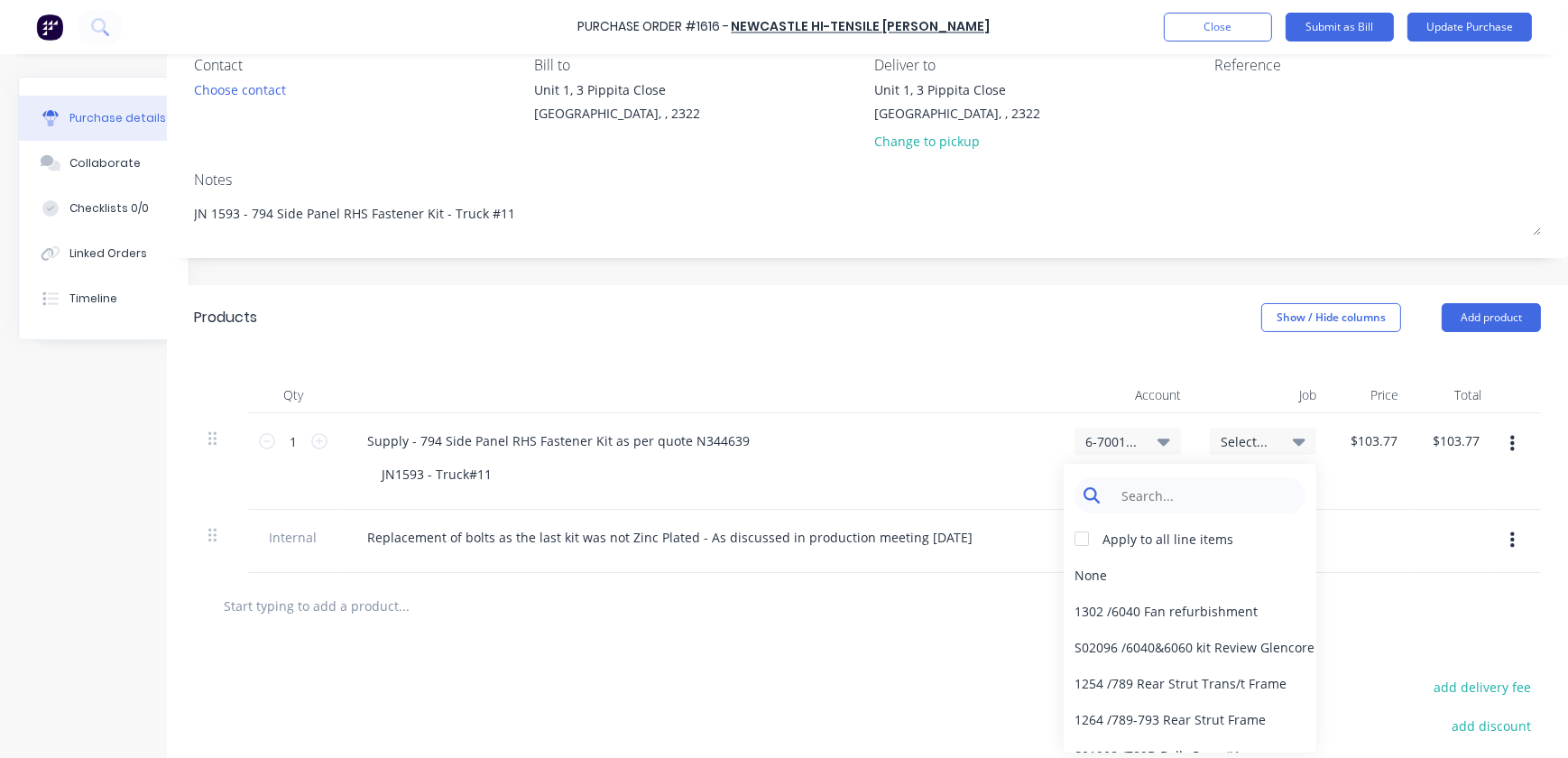
click at [1190, 496] on input at bounding box center [1204, 495] width 185 height 36
type textarea "x"
click at [1191, 495] on input at bounding box center [1204, 495] width 185 height 36
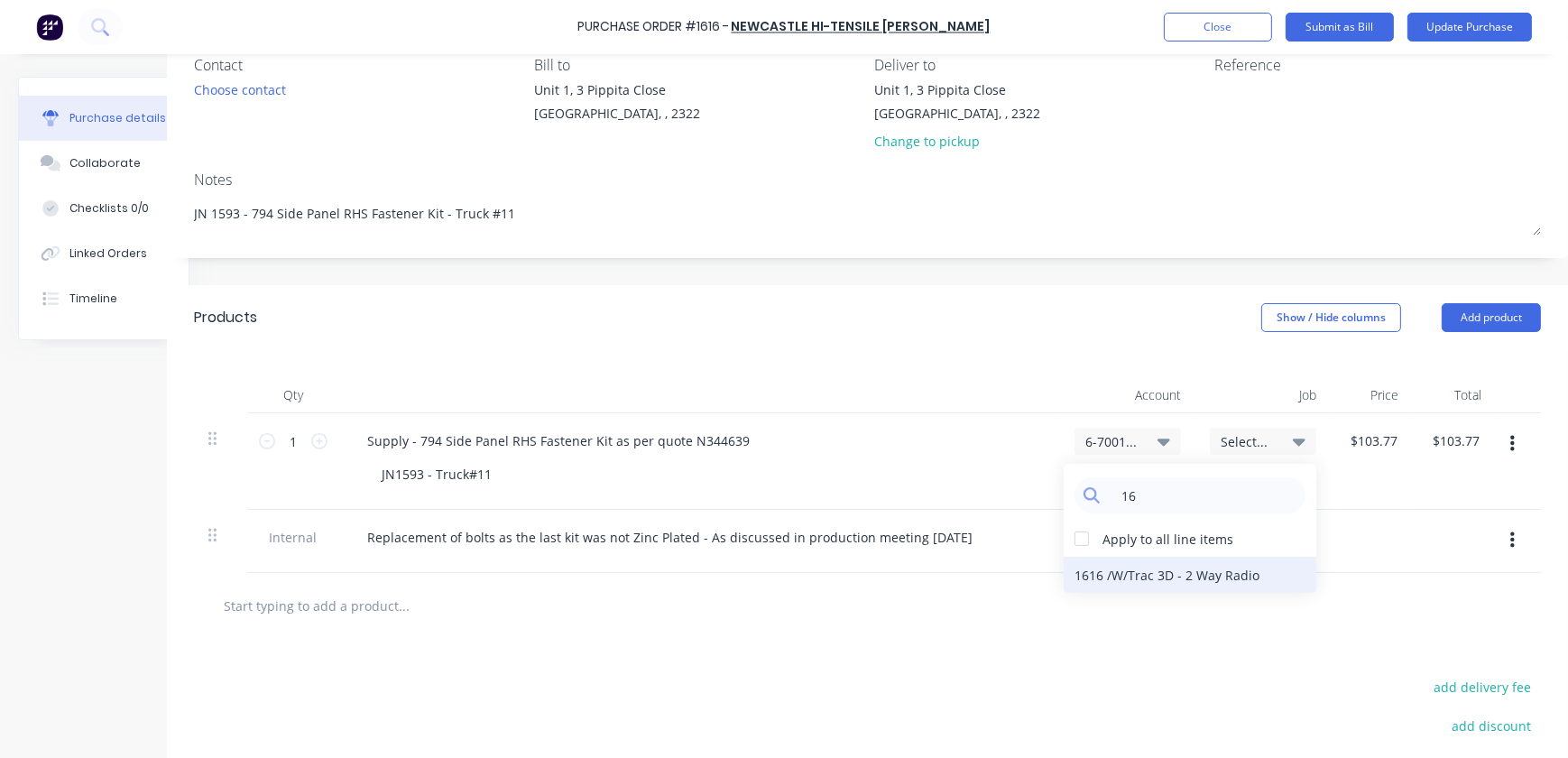
type input "1"
type input "1593"
click at [1081, 578] on div "1593 / W/Trac-794-Side-Panel-T11" at bounding box center [1190, 574] width 252 height 36
click at [1216, 532] on div at bounding box center [1263, 540] width 135 height 63
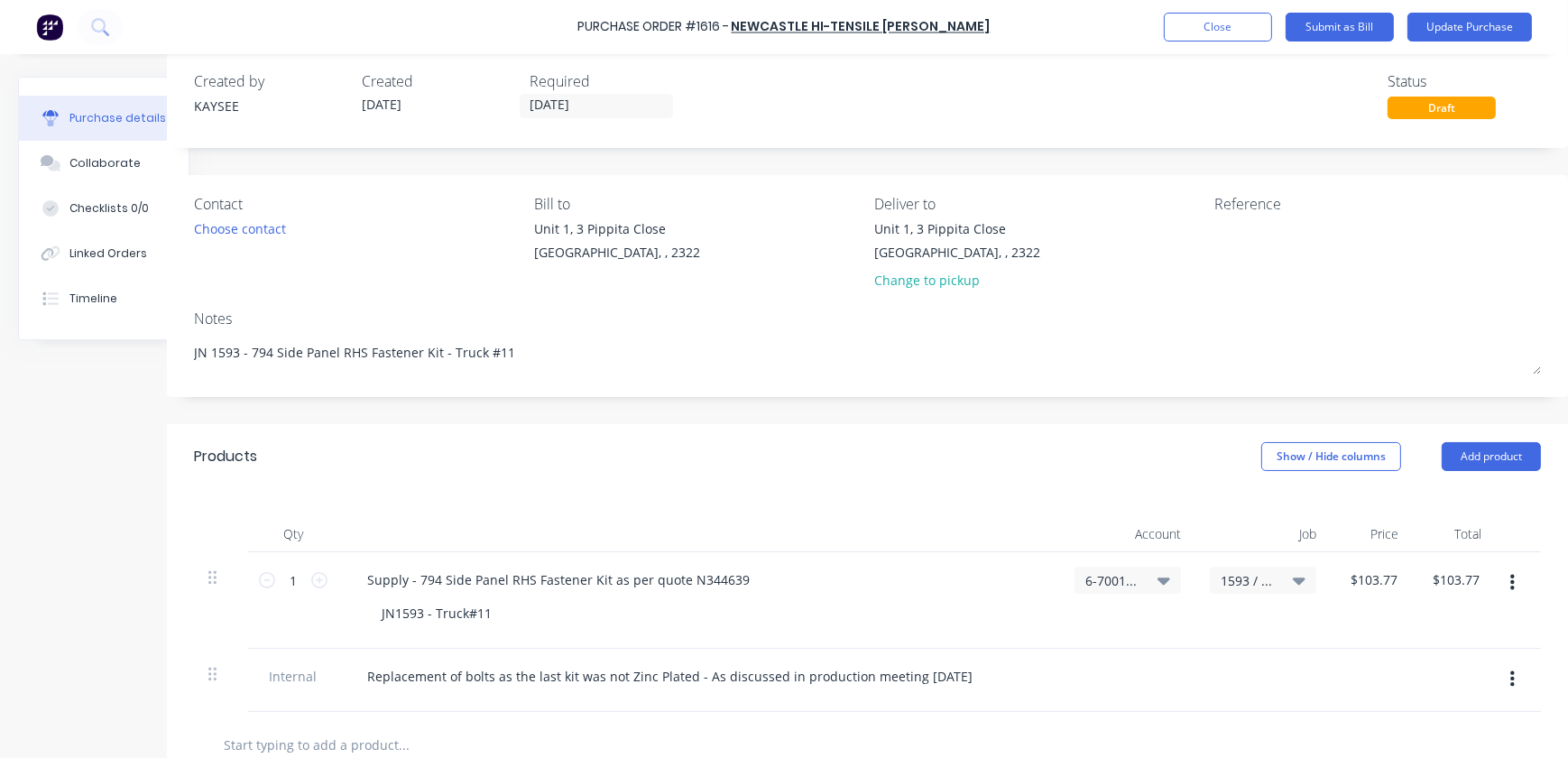
scroll to position [0, 61]
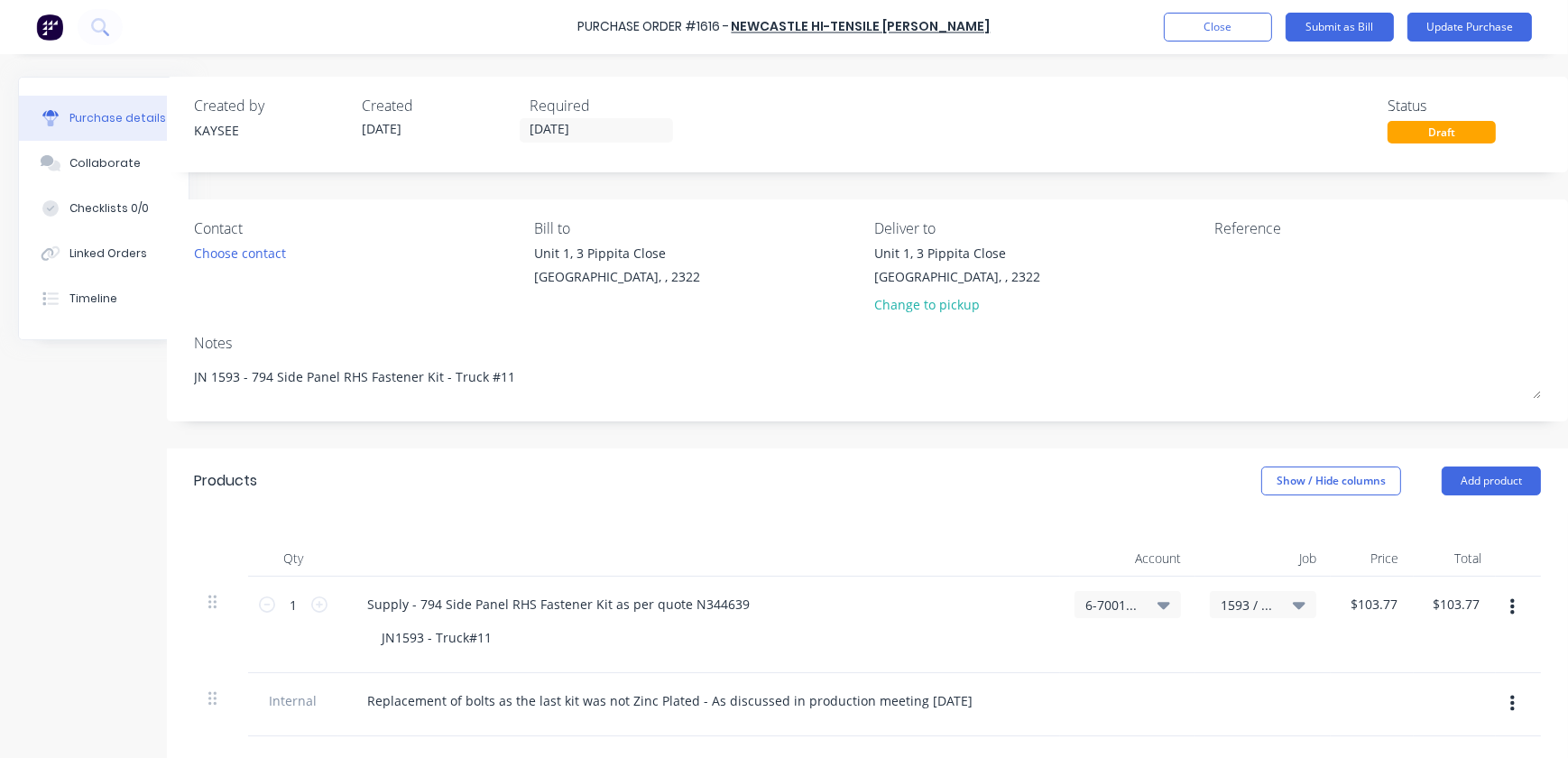
click at [1132, 599] on div "6-7001 / Materials - Rework" at bounding box center [1128, 604] width 85 height 16
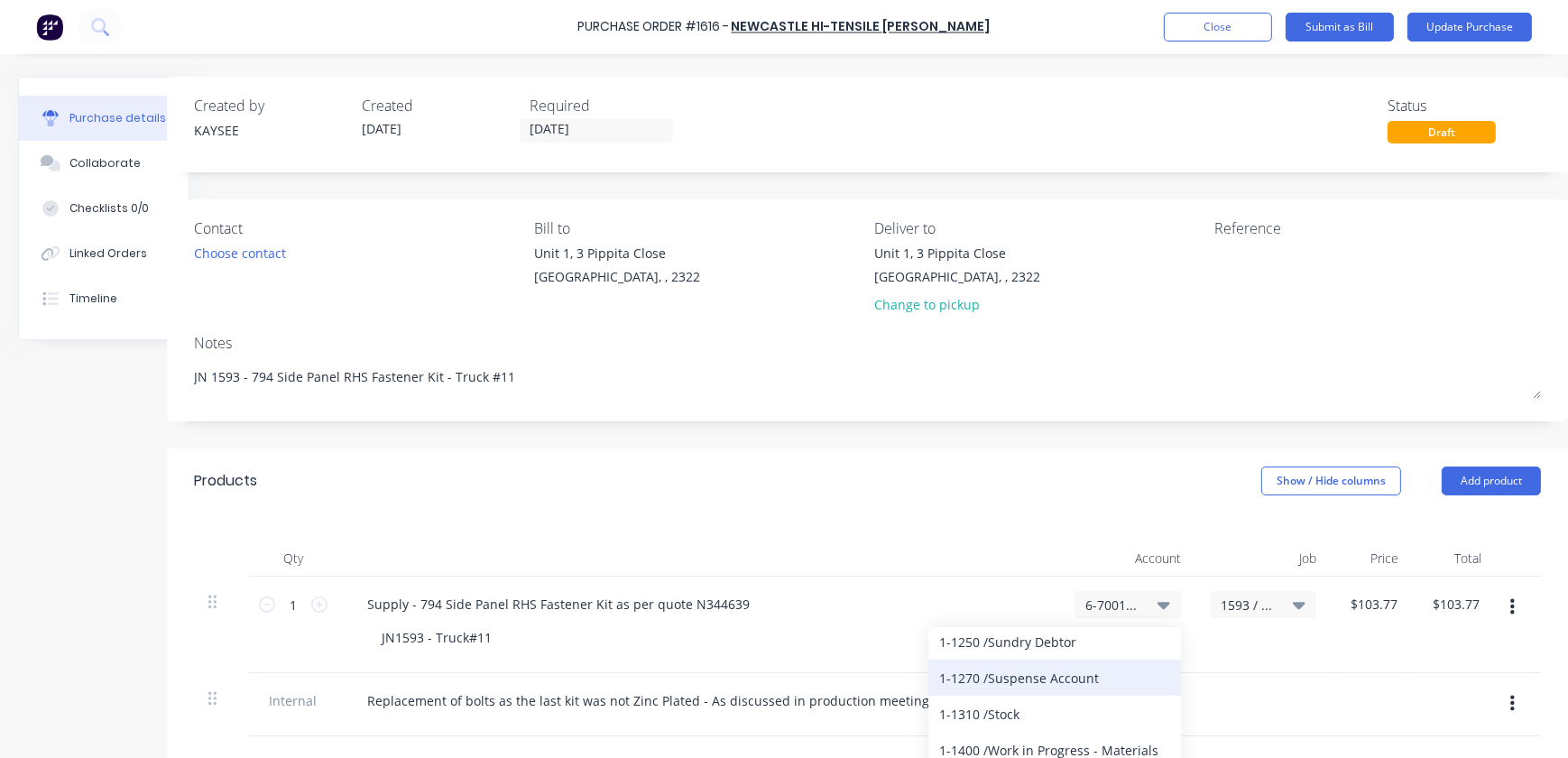
scroll to position [327, 0]
click at [1222, 691] on div at bounding box center [1263, 704] width 135 height 63
click at [1144, 600] on div "6-7001 / Materials - Rework" at bounding box center [1128, 604] width 85 height 16
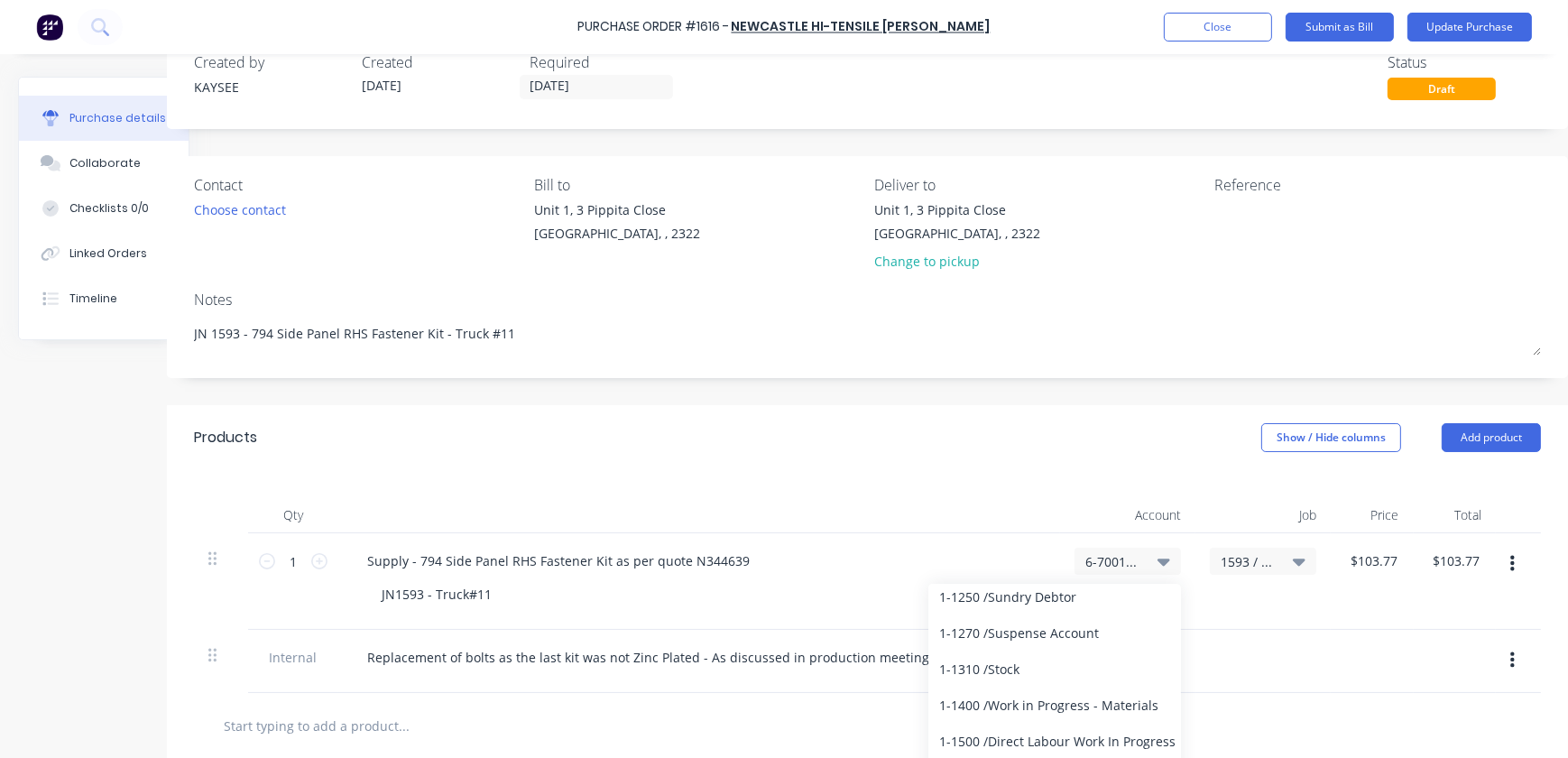
scroll to position [81, 61]
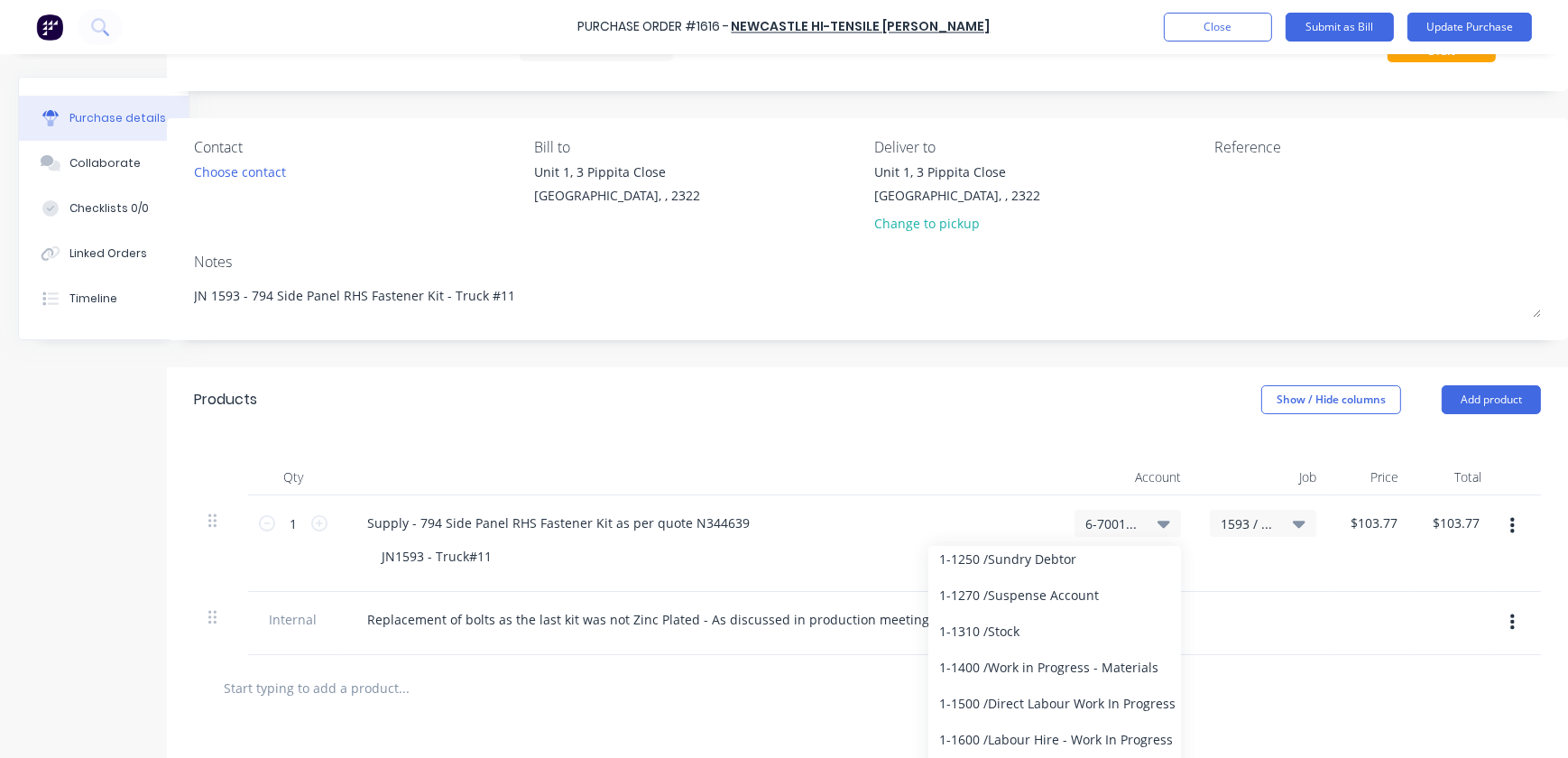
click at [1113, 532] on div "6-7001 / Materials - Rework" at bounding box center [1128, 523] width 106 height 27
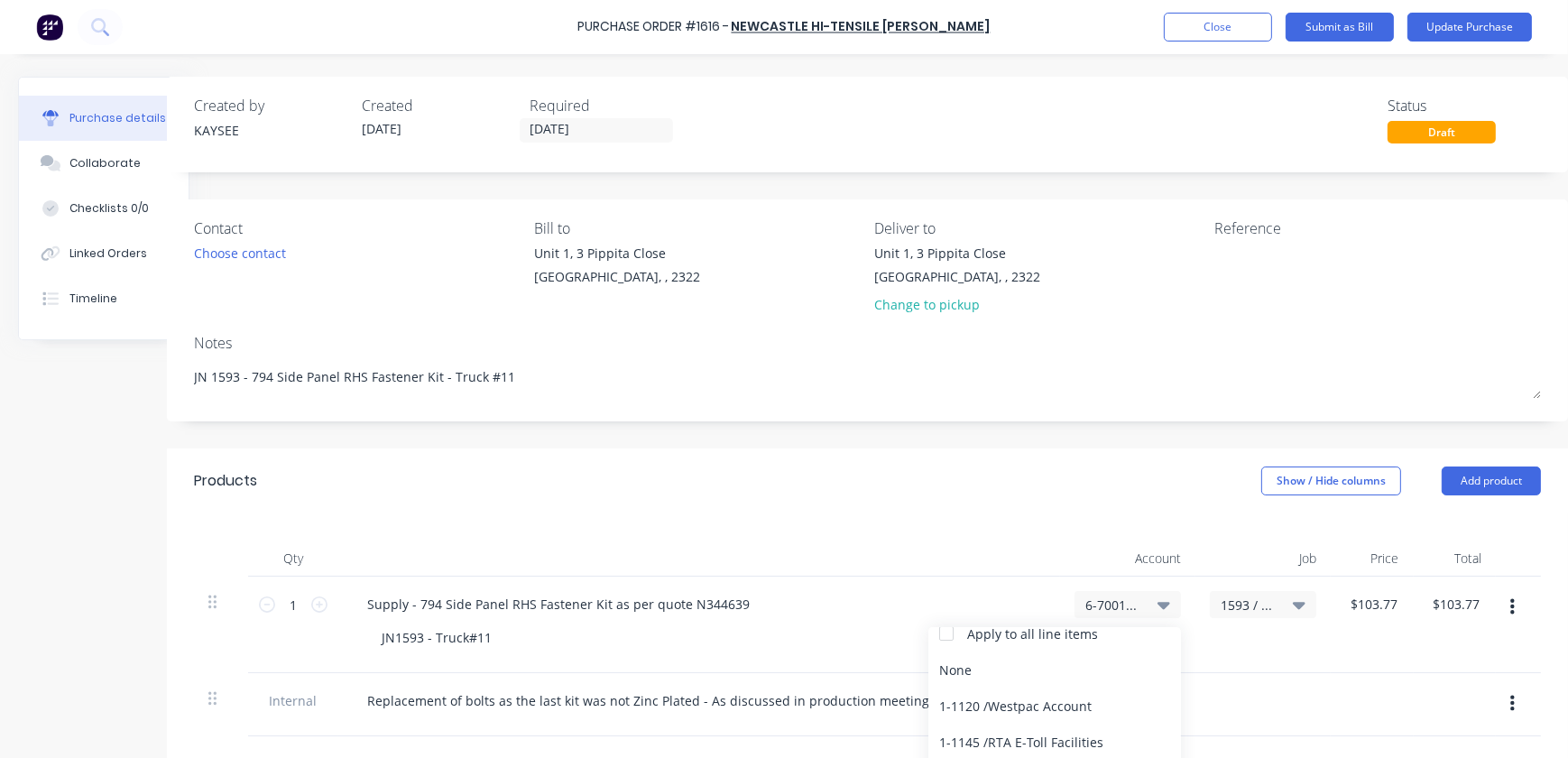
scroll to position [0, 0]
type textarea "x"
click at [1076, 652] on input at bounding box center [1069, 657] width 185 height 36
type input "rew"
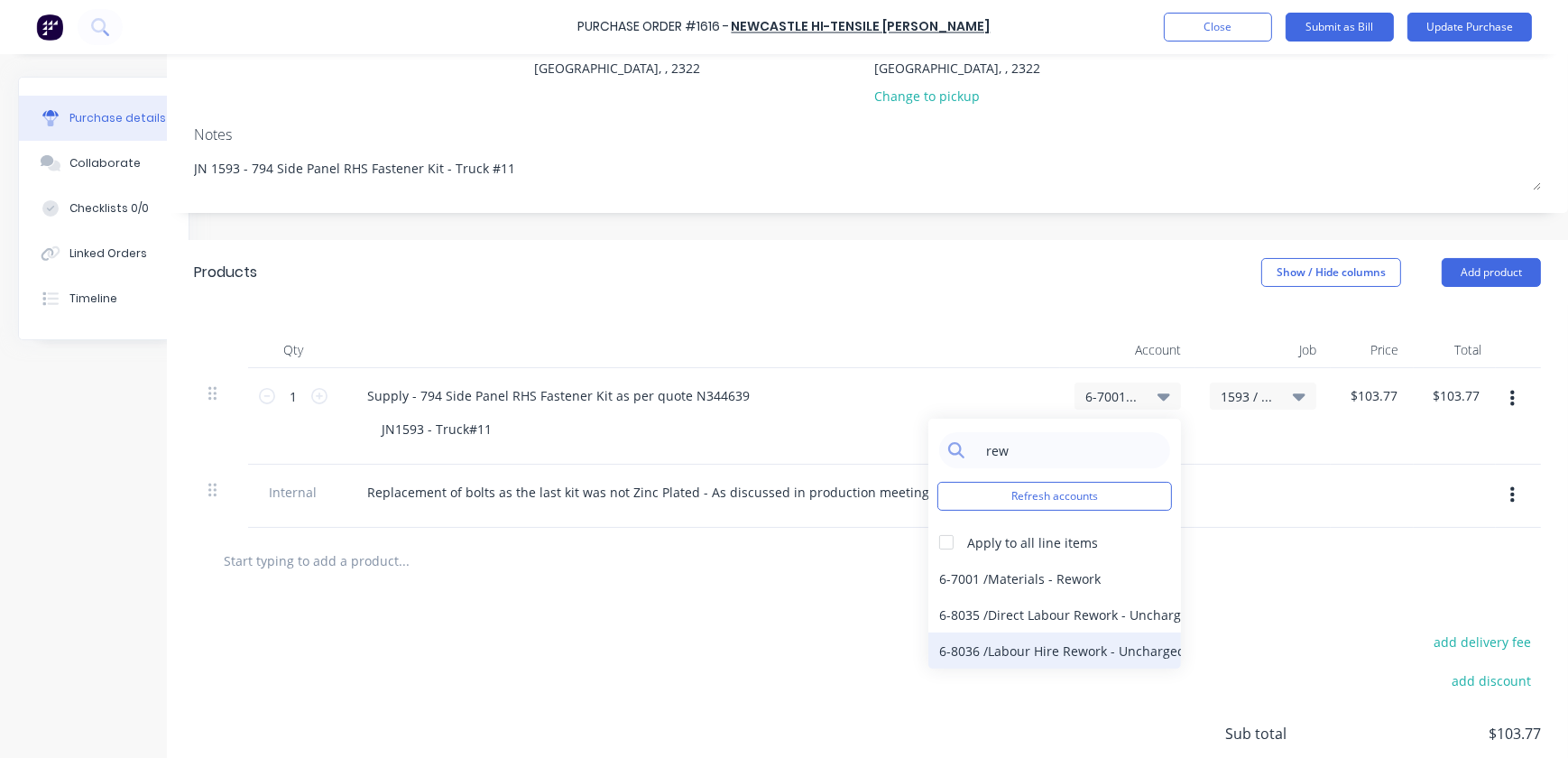
scroll to position [245, 61]
